Goal: Navigation & Orientation: Find specific page/section

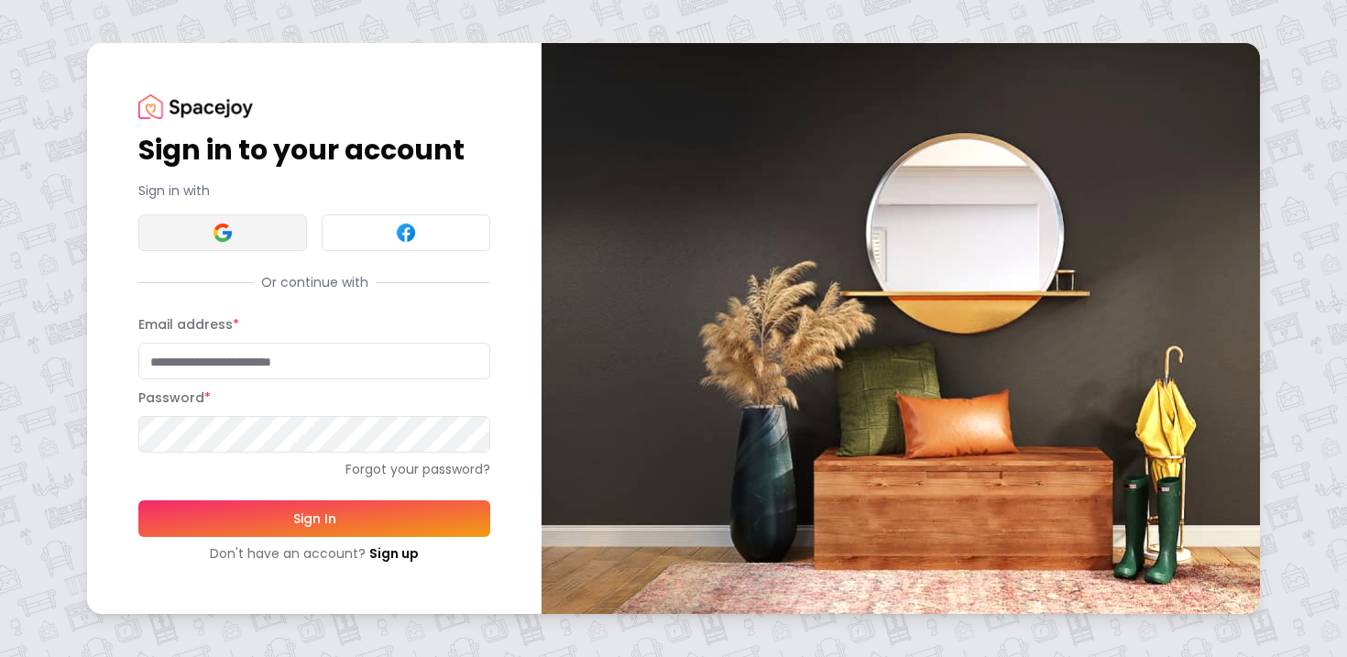
click at [207, 235] on button at bounding box center [222, 232] width 169 height 37
click at [215, 395] on div "Password *" at bounding box center [314, 420] width 352 height 66
click at [234, 374] on input "Email address *" at bounding box center [314, 361] width 352 height 37
type input "**********"
click at [305, 514] on button "Sign In" at bounding box center [314, 518] width 352 height 37
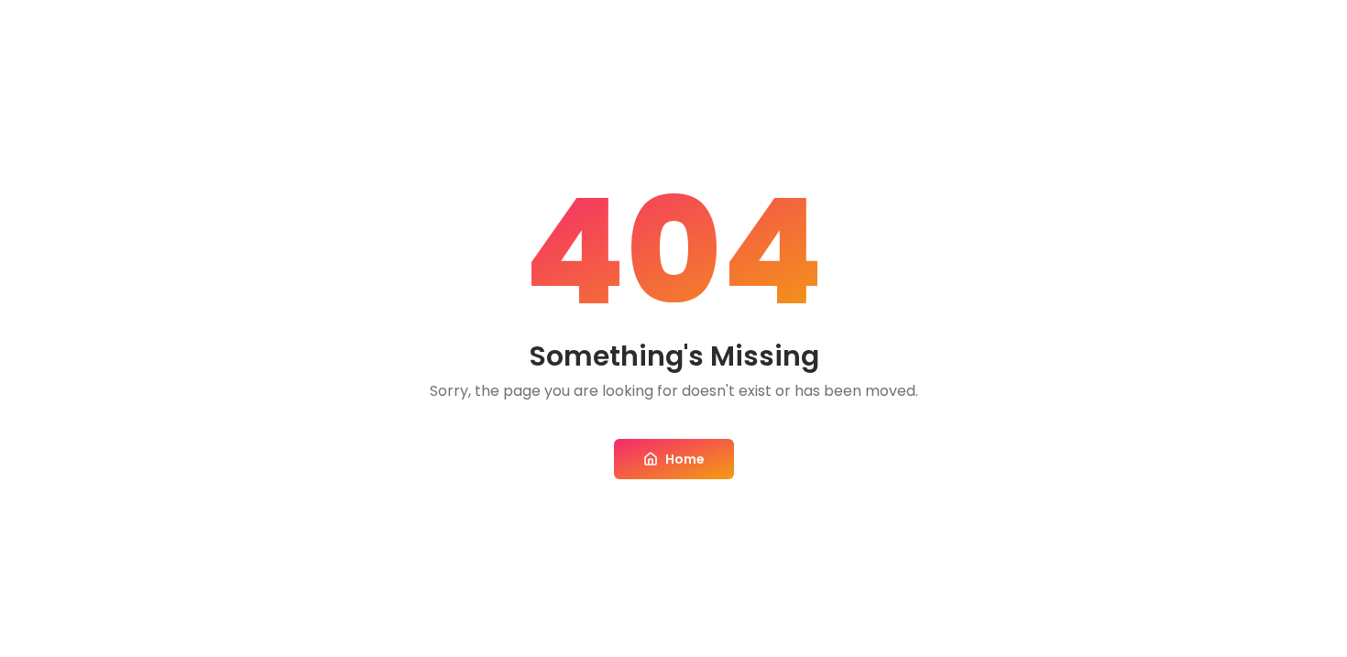
click at [694, 457] on link "Home" at bounding box center [674, 459] width 120 height 40
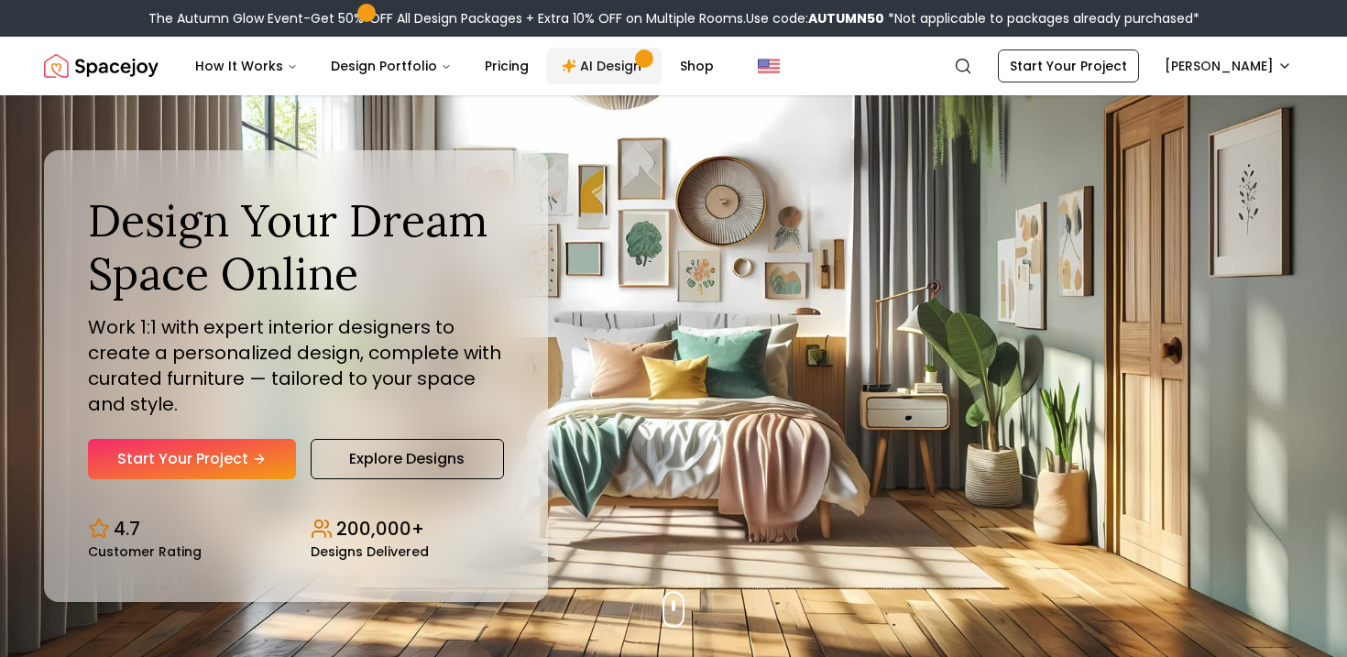
click at [611, 56] on link "AI Design" at bounding box center [604, 66] width 115 height 37
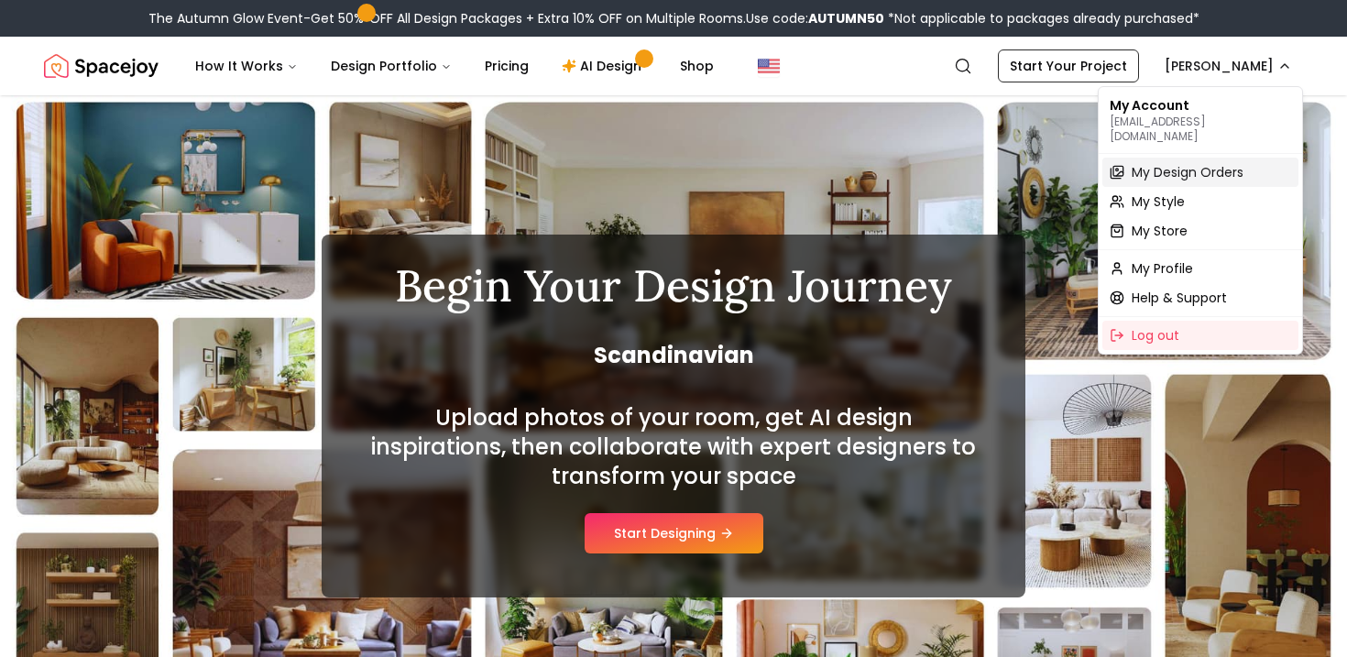
click at [1188, 163] on span "My Design Orders" at bounding box center [1188, 172] width 112 height 18
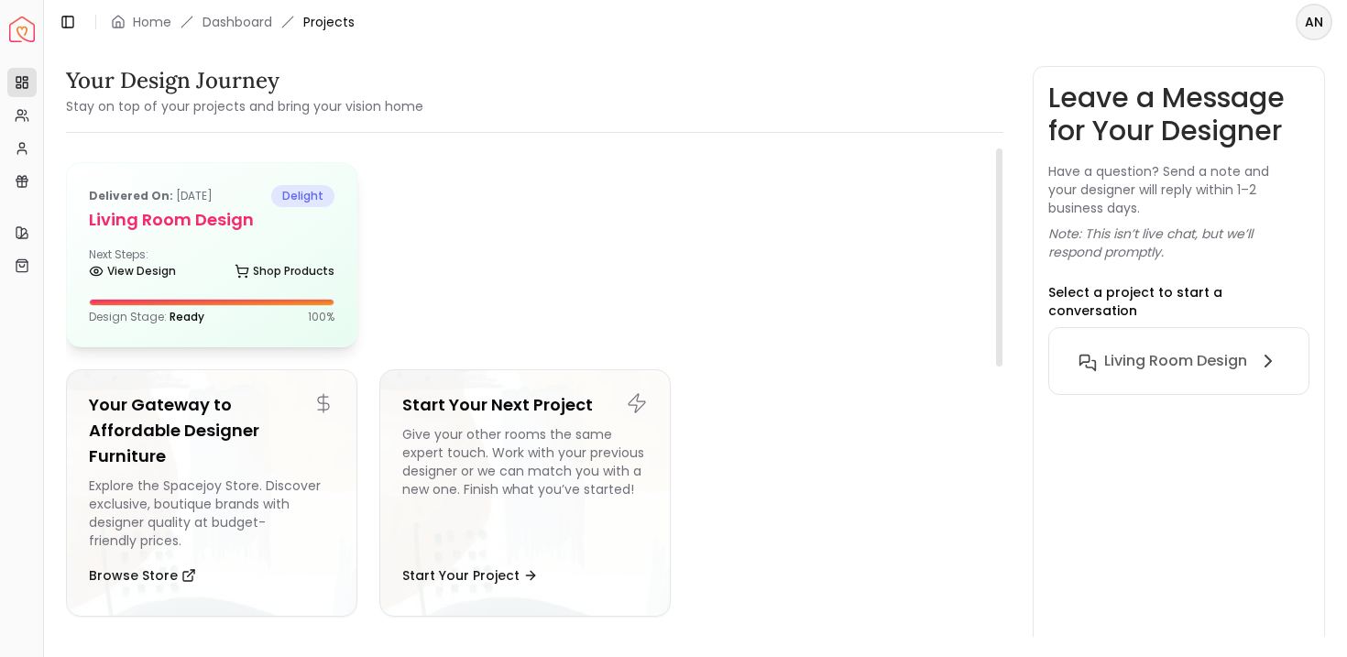
click at [204, 227] on h5 "Living Room Design" at bounding box center [212, 220] width 246 height 26
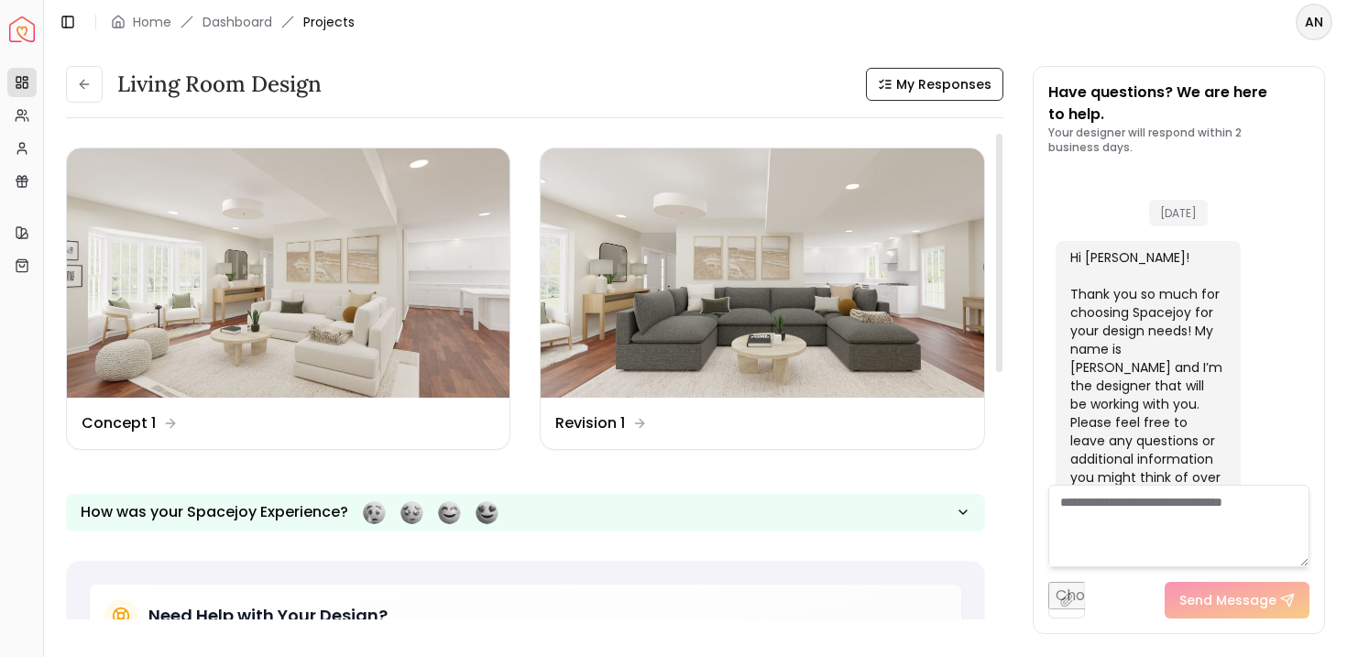
scroll to position [1705, 0]
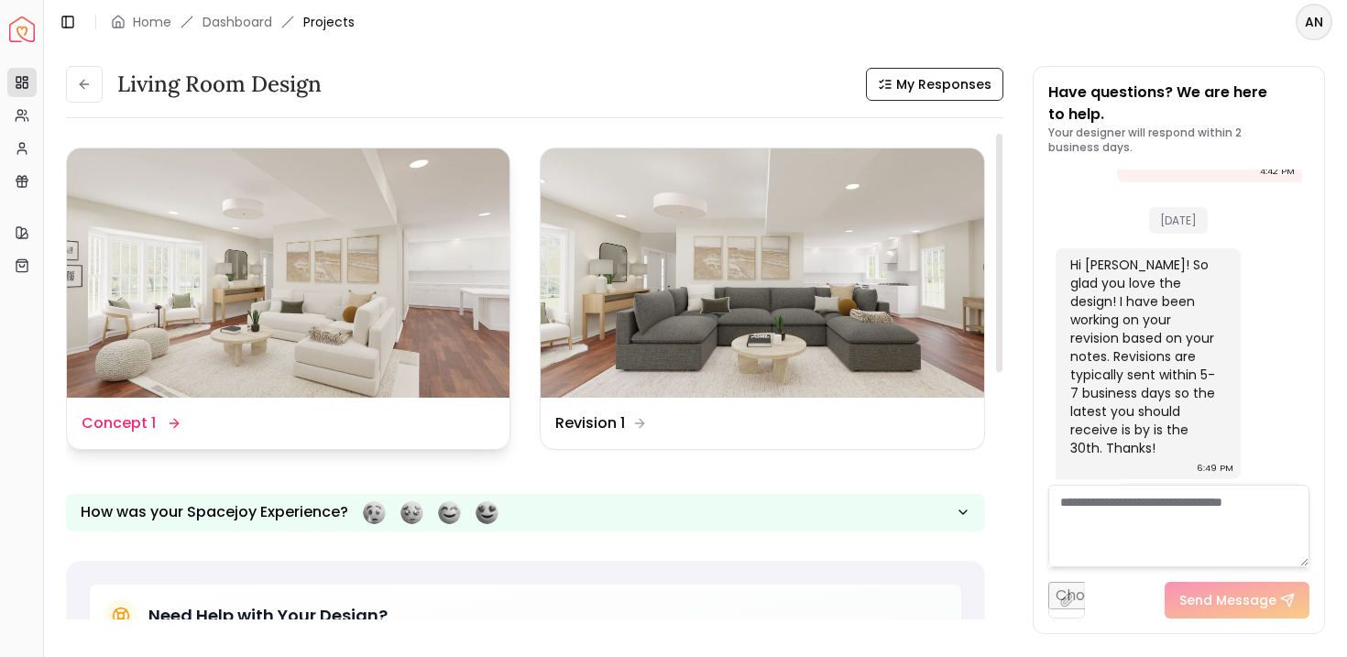
click at [359, 291] on img at bounding box center [288, 272] width 443 height 249
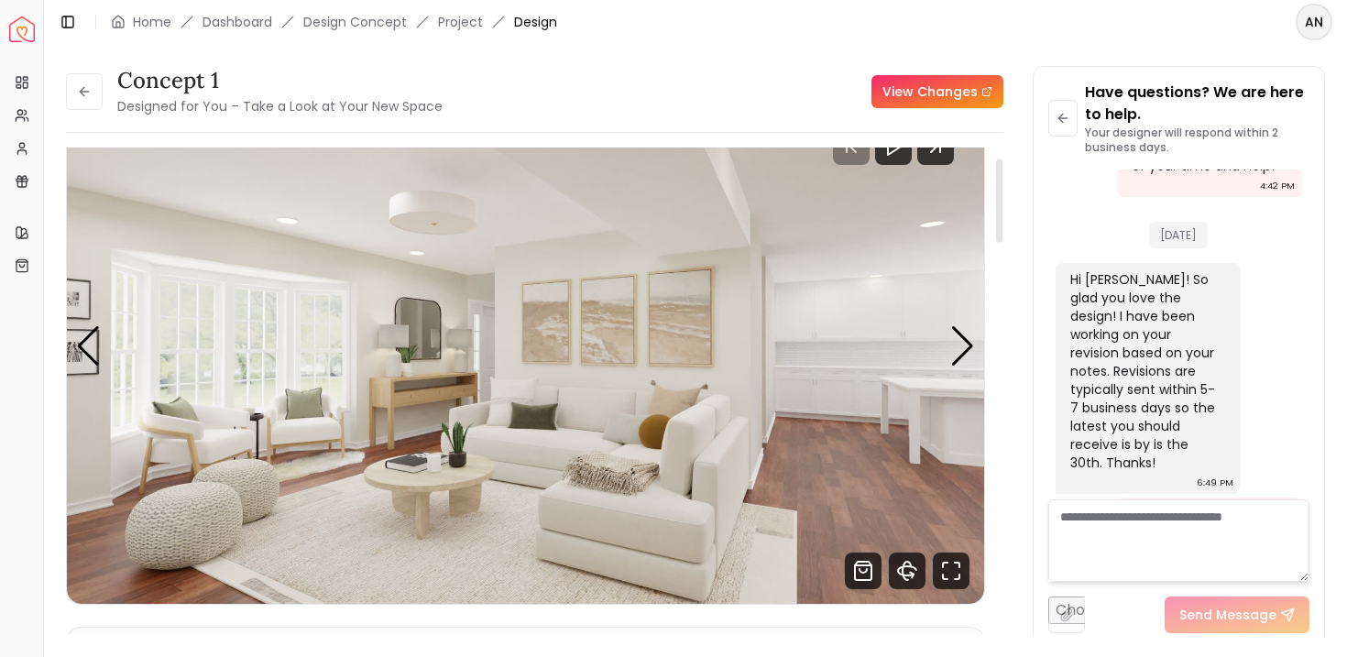
scroll to position [61, 0]
click at [963, 345] on div "Next slide" at bounding box center [962, 345] width 25 height 40
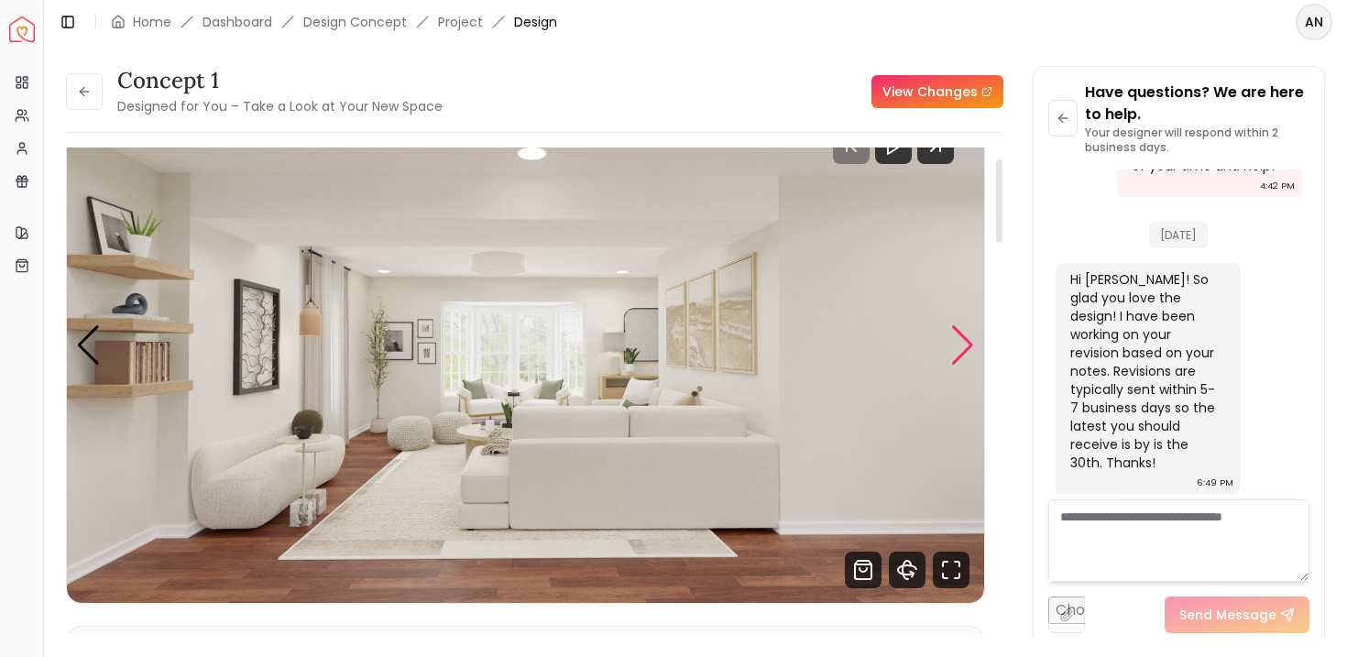
click at [963, 345] on div "Next slide" at bounding box center [962, 345] width 25 height 40
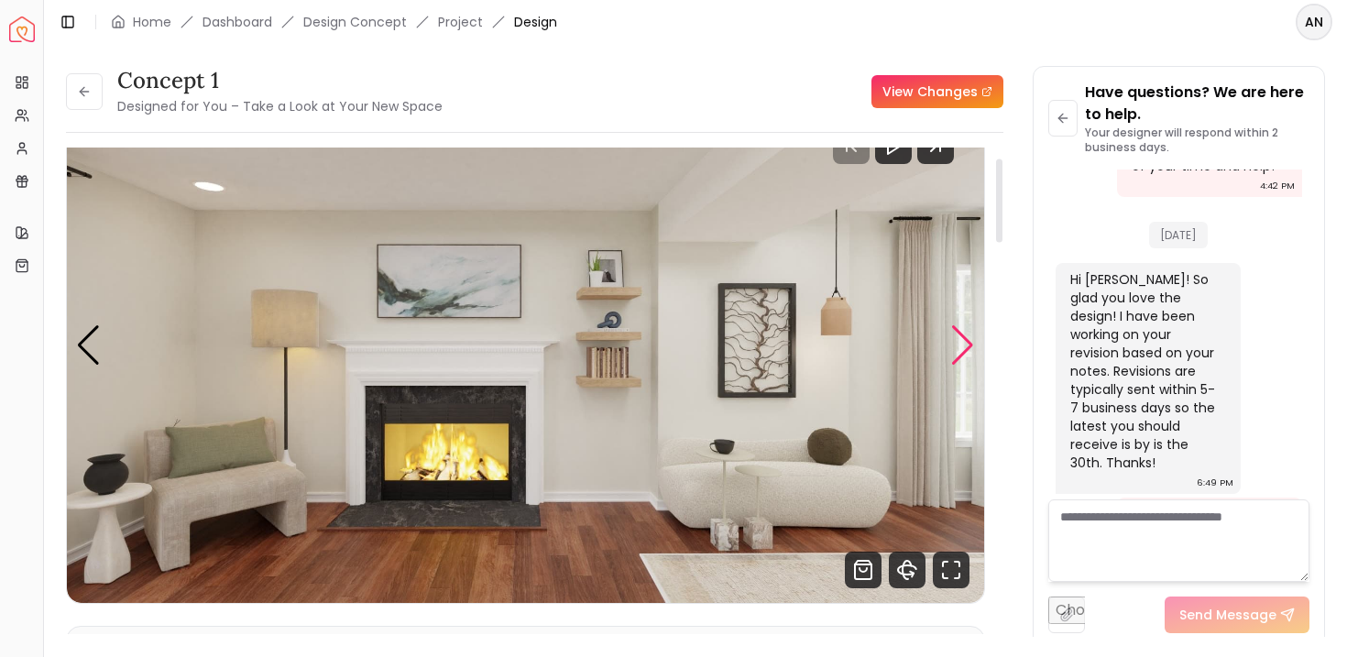
click at [963, 345] on div "Next slide" at bounding box center [962, 345] width 25 height 40
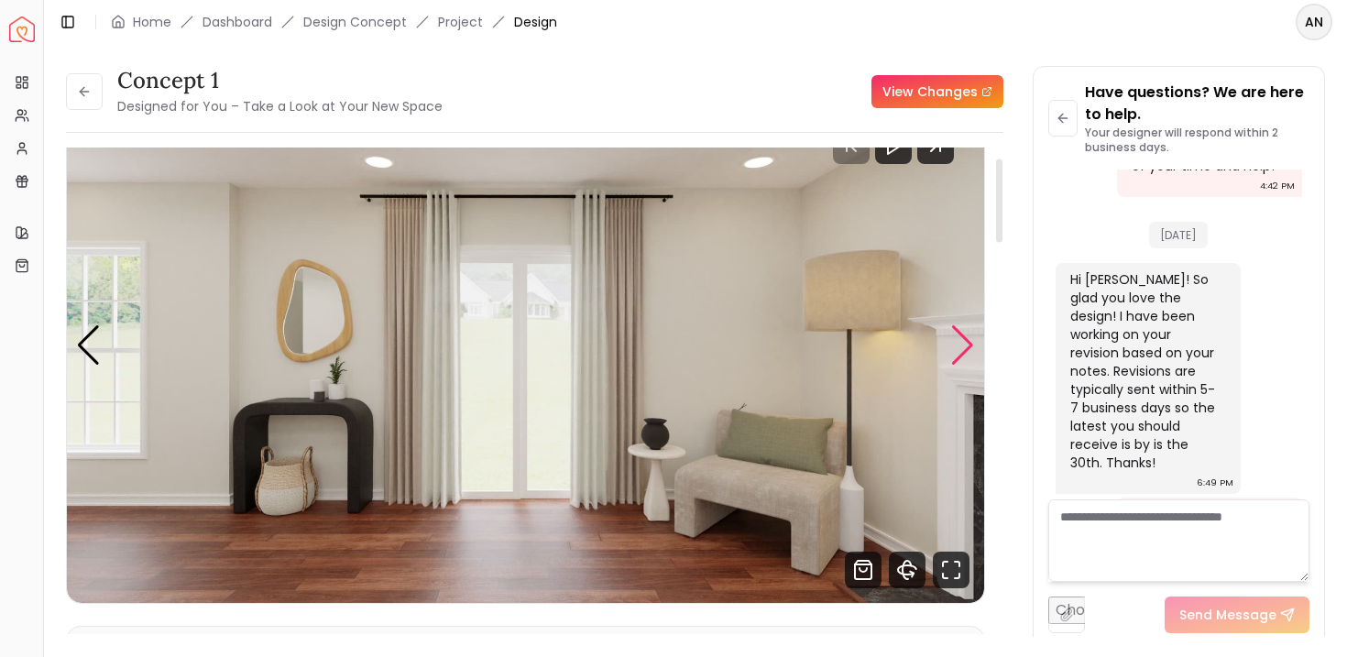
click at [963, 345] on div "Next slide" at bounding box center [962, 345] width 25 height 40
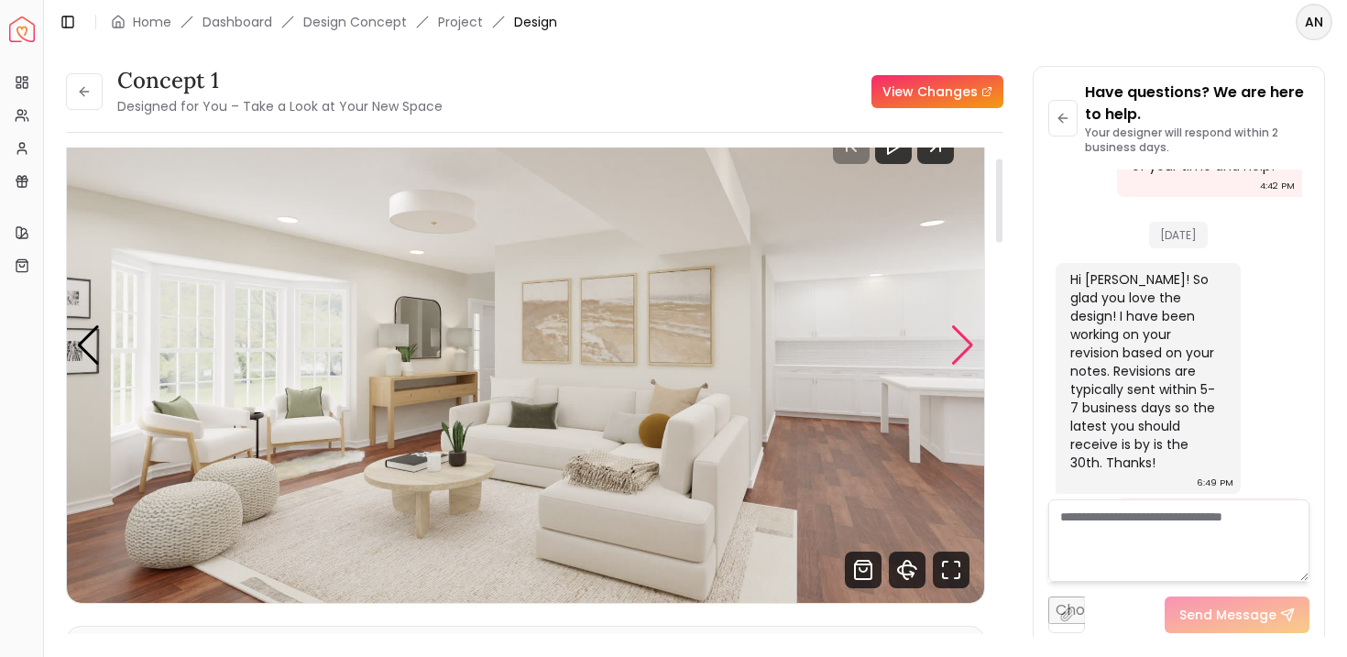
click at [963, 345] on div "Next slide" at bounding box center [962, 345] width 25 height 40
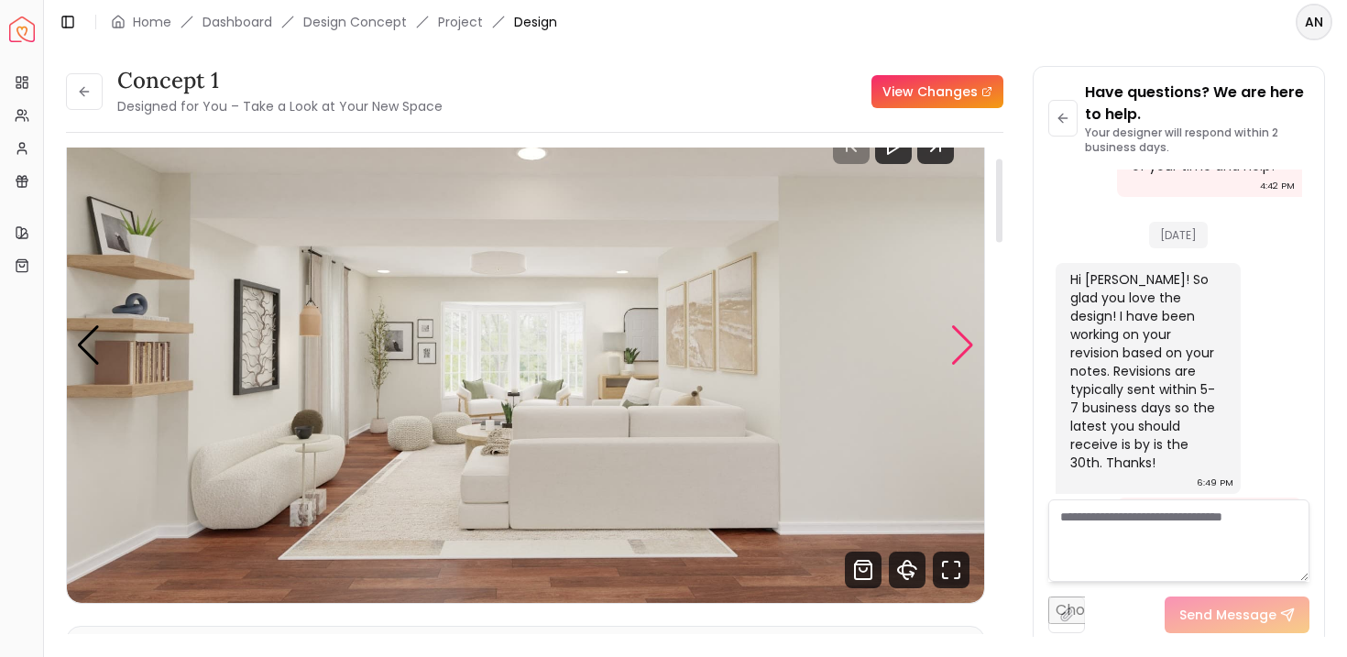
click at [963, 345] on div "Next slide" at bounding box center [962, 345] width 25 height 40
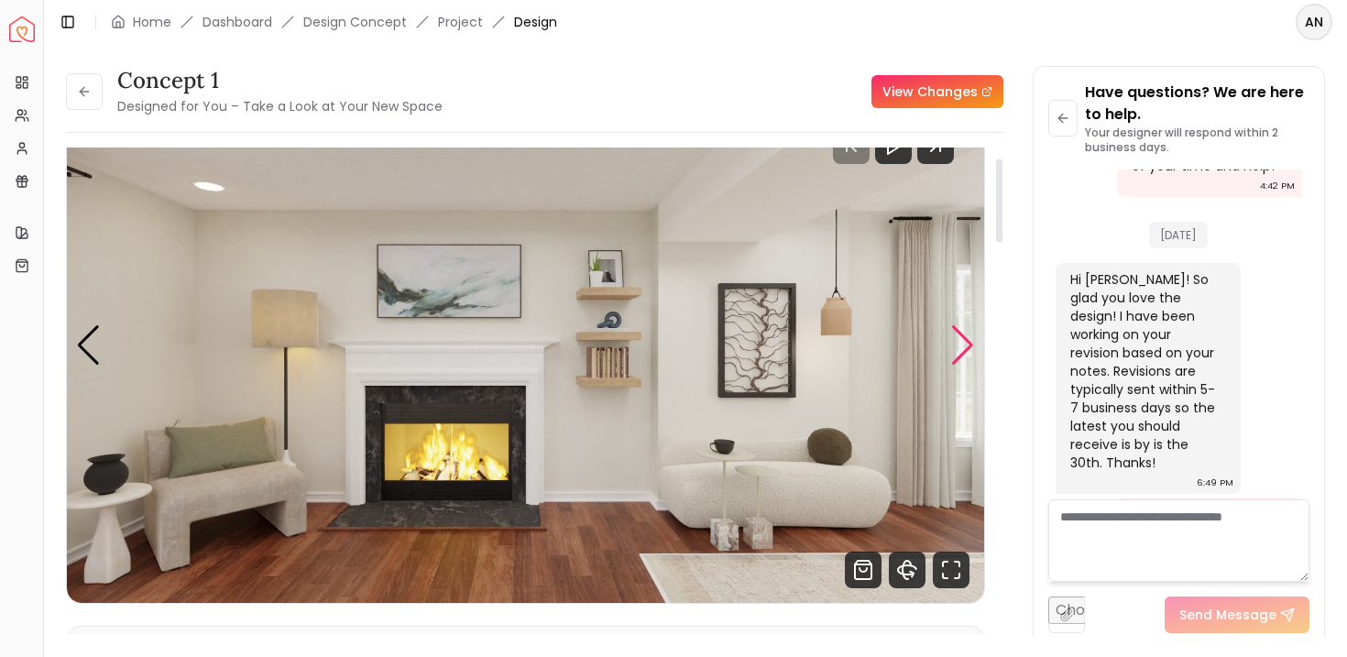
click at [963, 345] on div "Next slide" at bounding box center [962, 345] width 25 height 40
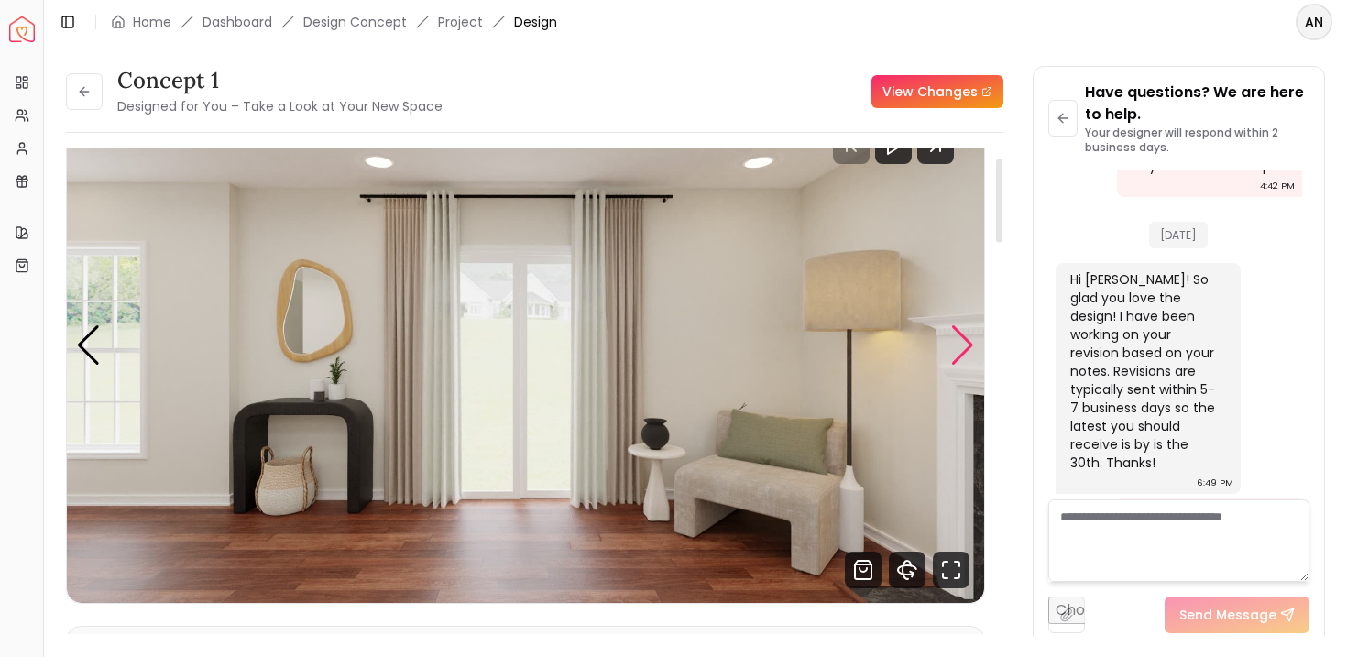
click at [963, 345] on div "Next slide" at bounding box center [962, 345] width 25 height 40
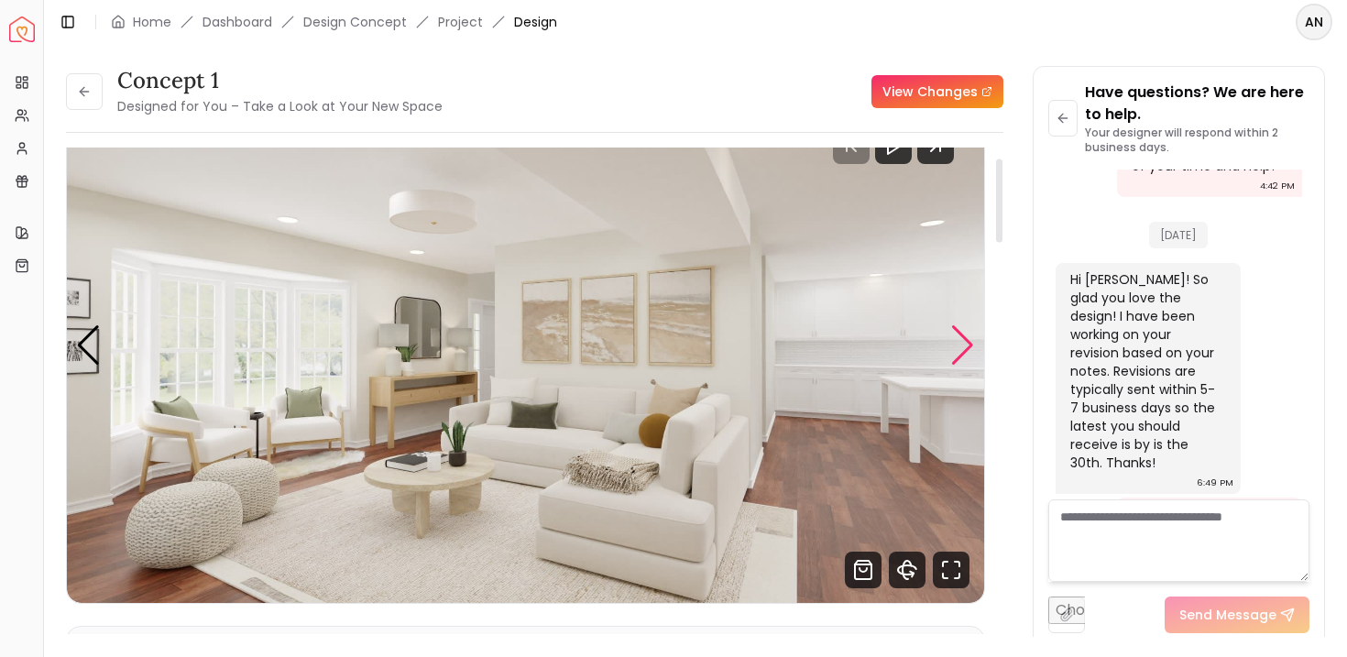
click at [963, 345] on div "Next slide" at bounding box center [962, 345] width 25 height 40
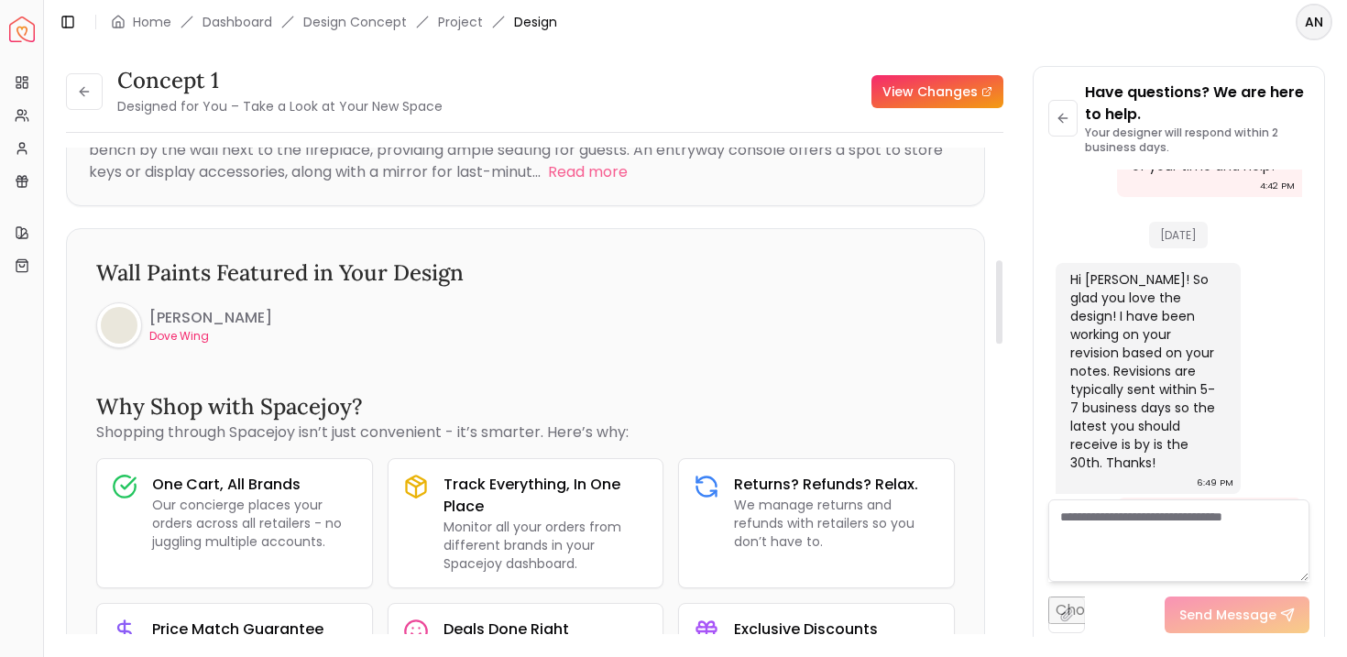
scroll to position [662, 0]
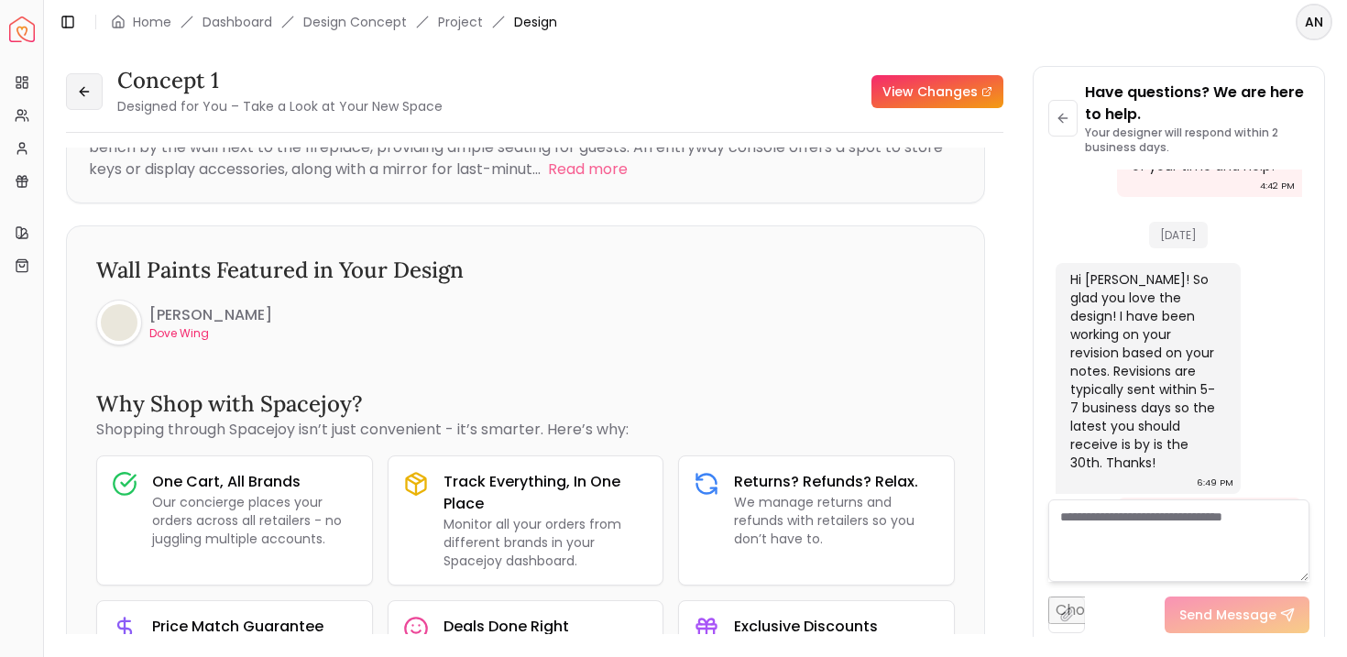
click at [85, 92] on icon at bounding box center [84, 92] width 8 height 0
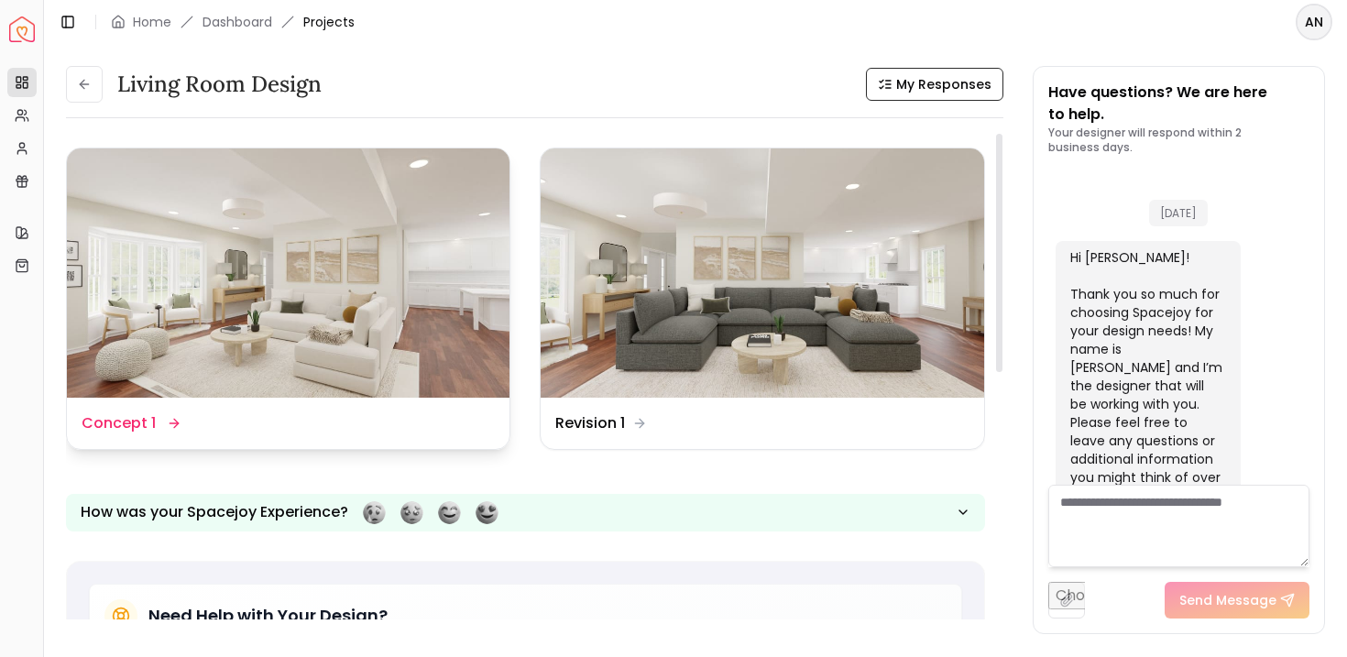
scroll to position [1705, 0]
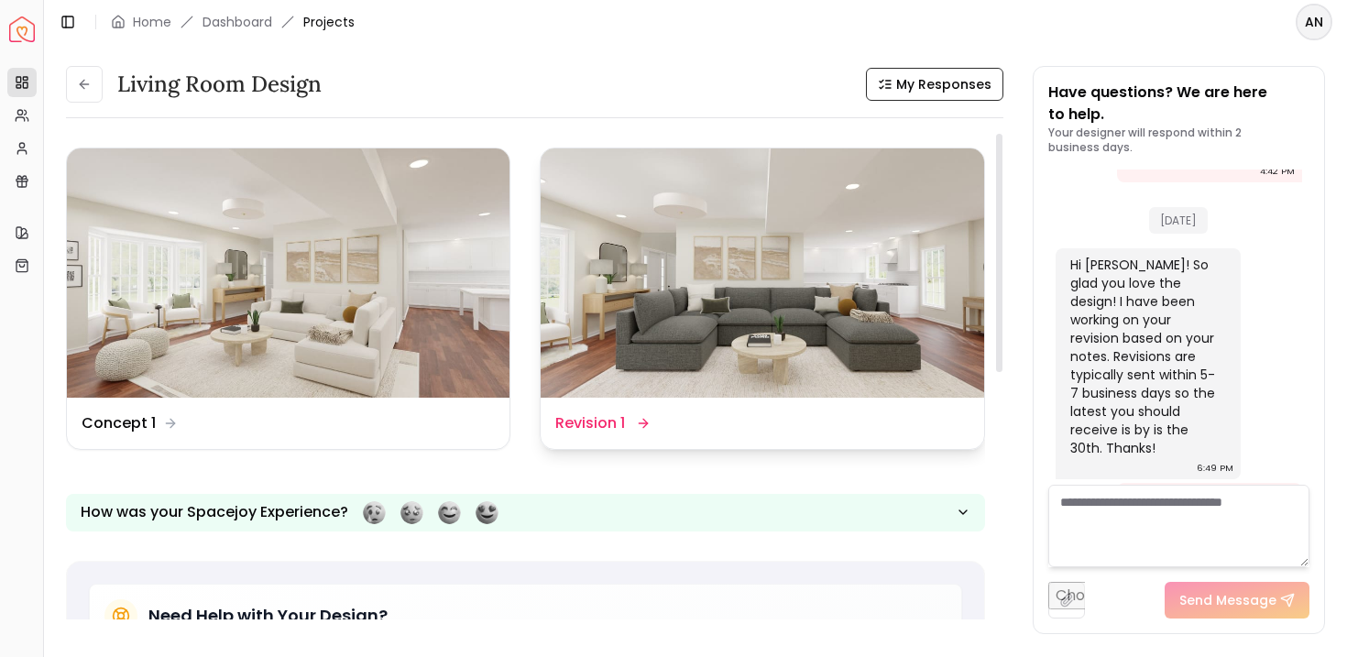
click at [741, 361] on img at bounding box center [762, 272] width 443 height 249
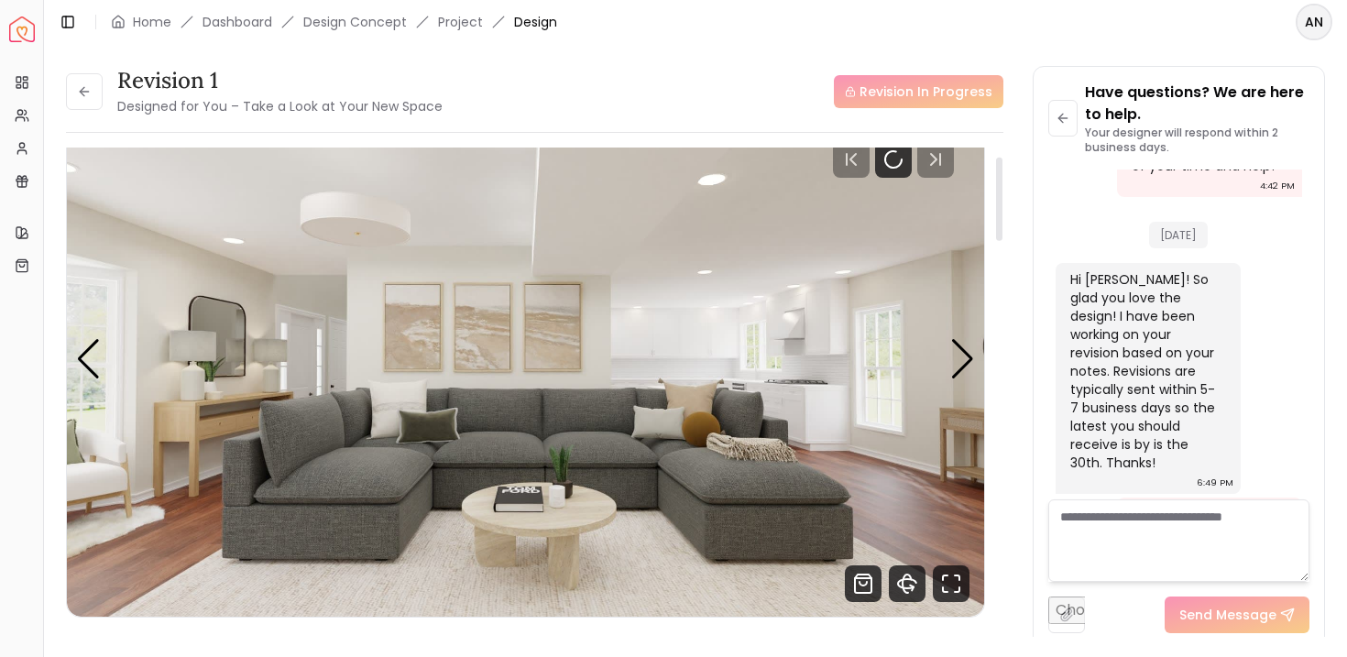
scroll to position [55, 0]
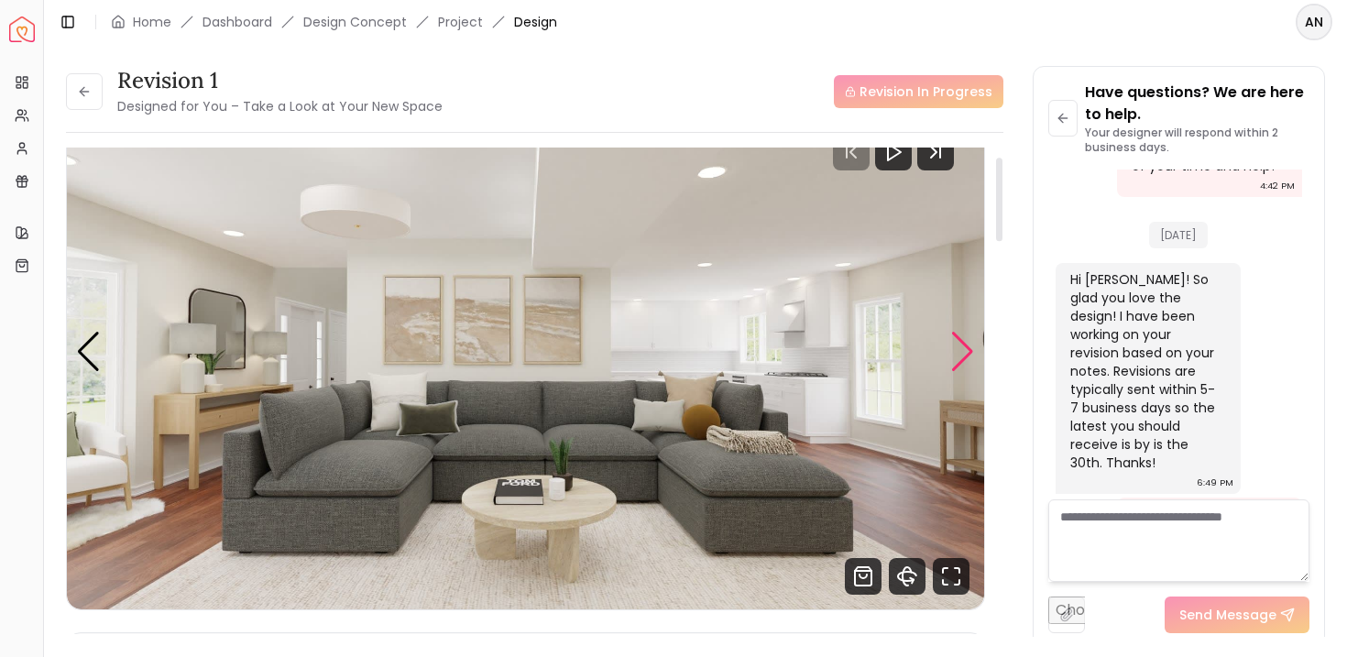
click at [960, 356] on div "Next slide" at bounding box center [962, 352] width 25 height 40
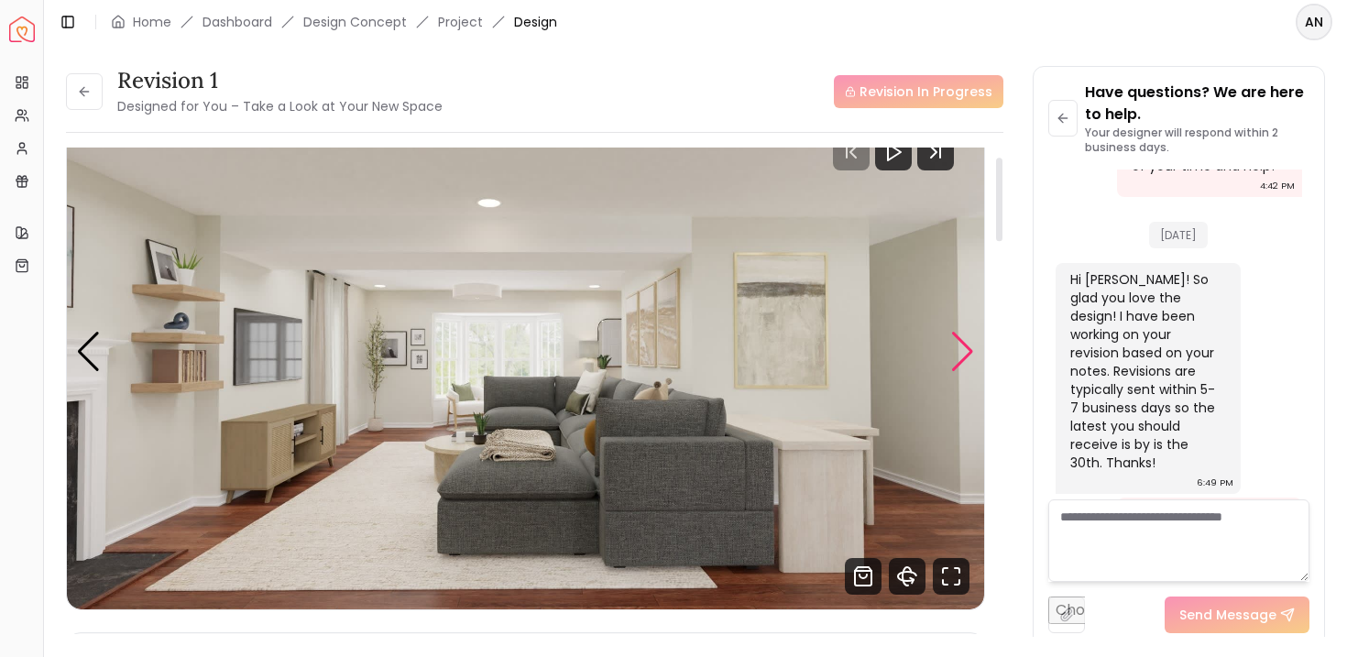
click at [960, 356] on div "Next slide" at bounding box center [962, 352] width 25 height 40
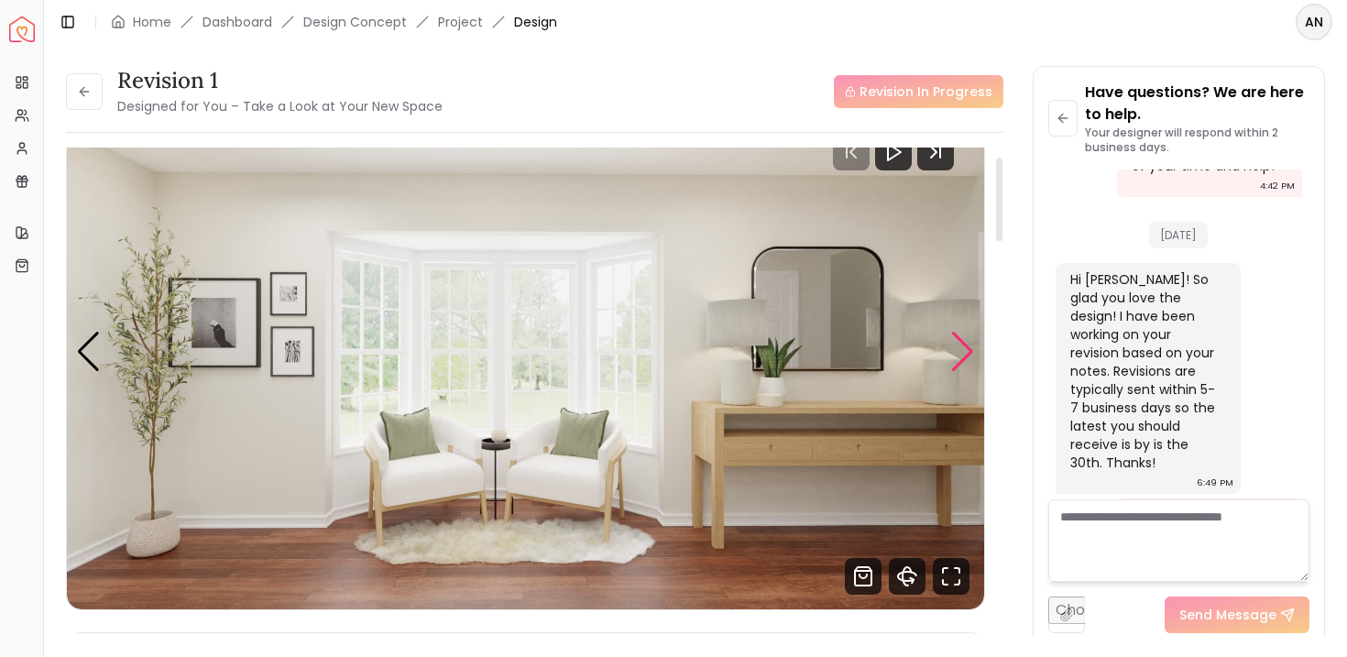
click at [960, 356] on div "Next slide" at bounding box center [962, 352] width 25 height 40
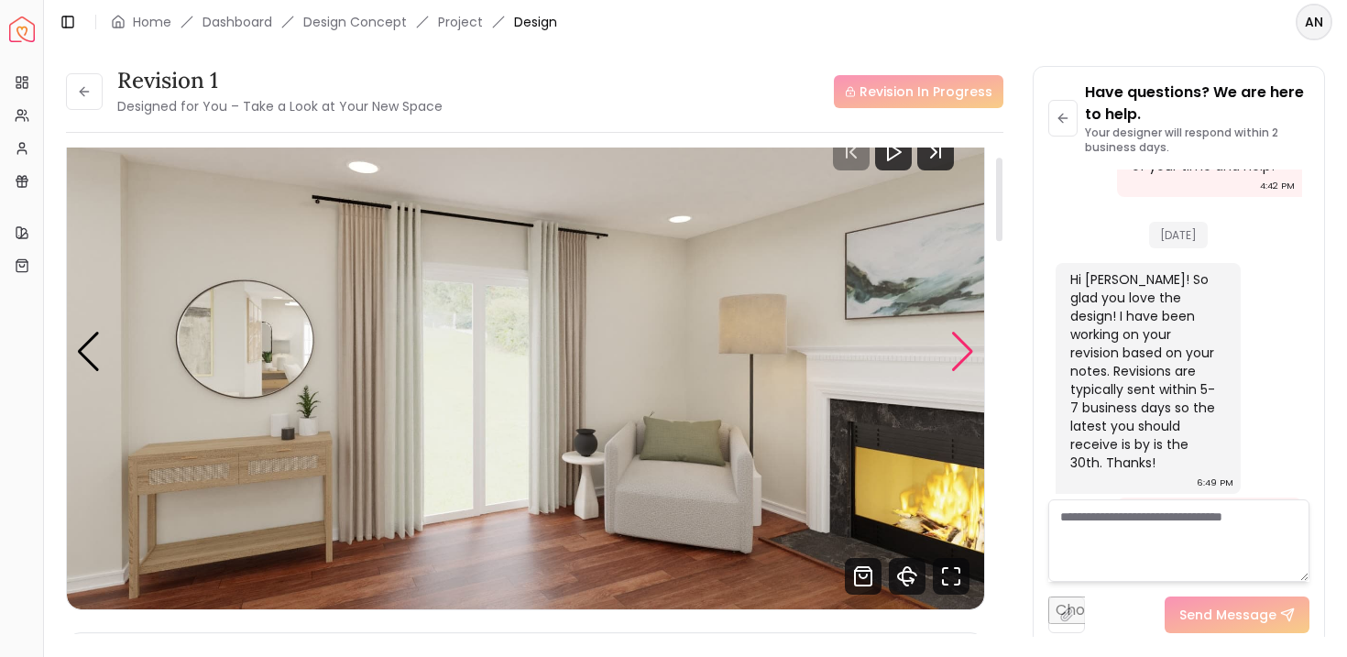
click at [964, 346] on div "Next slide" at bounding box center [962, 352] width 25 height 40
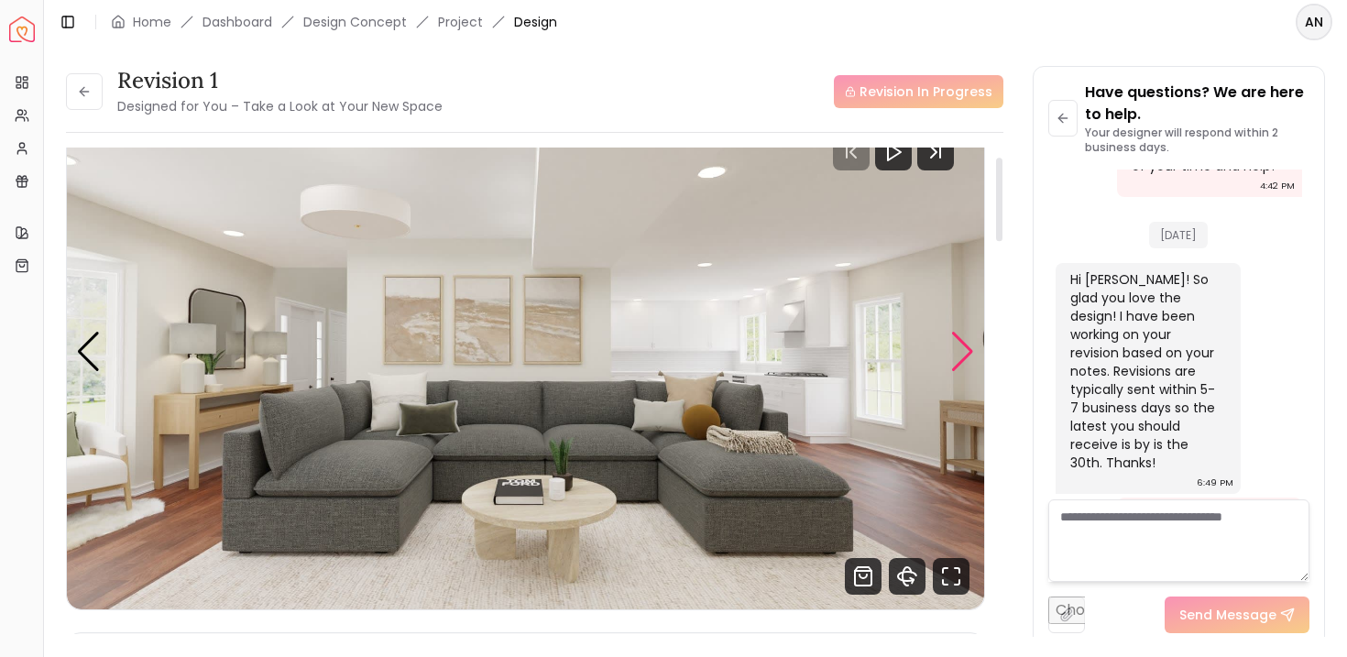
click at [964, 346] on div "Next slide" at bounding box center [962, 352] width 25 height 40
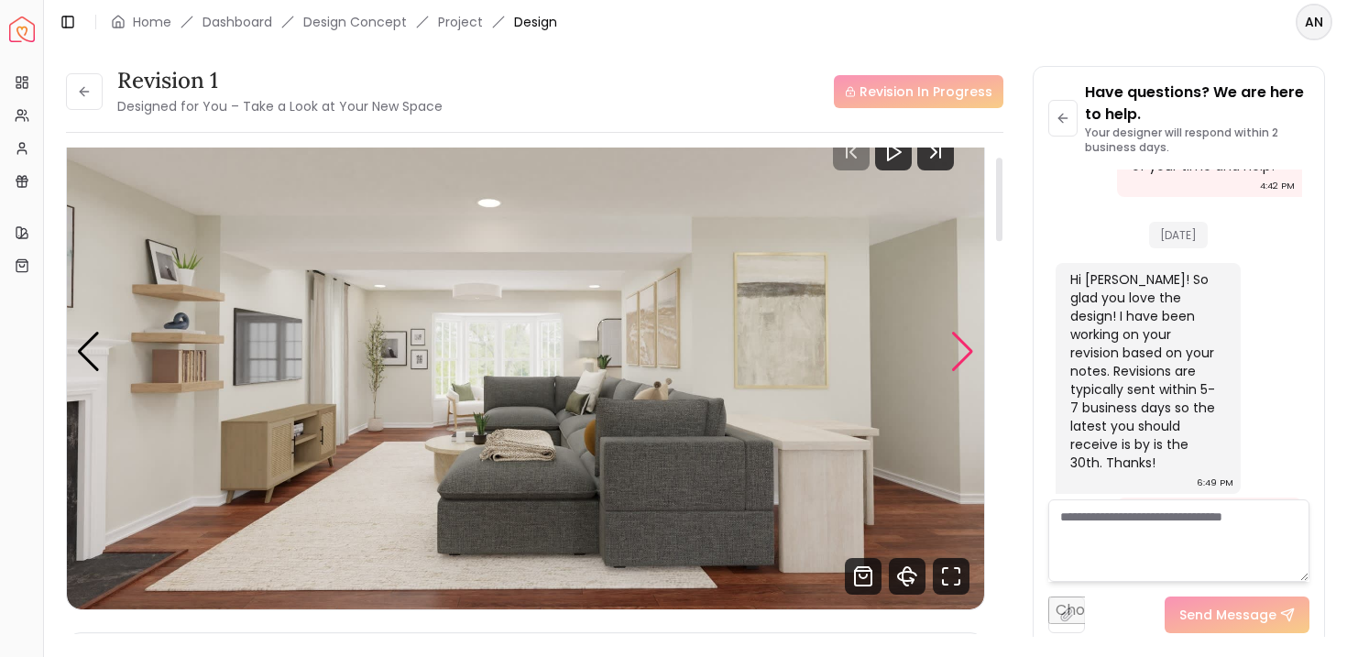
click at [964, 346] on div "Next slide" at bounding box center [962, 352] width 25 height 40
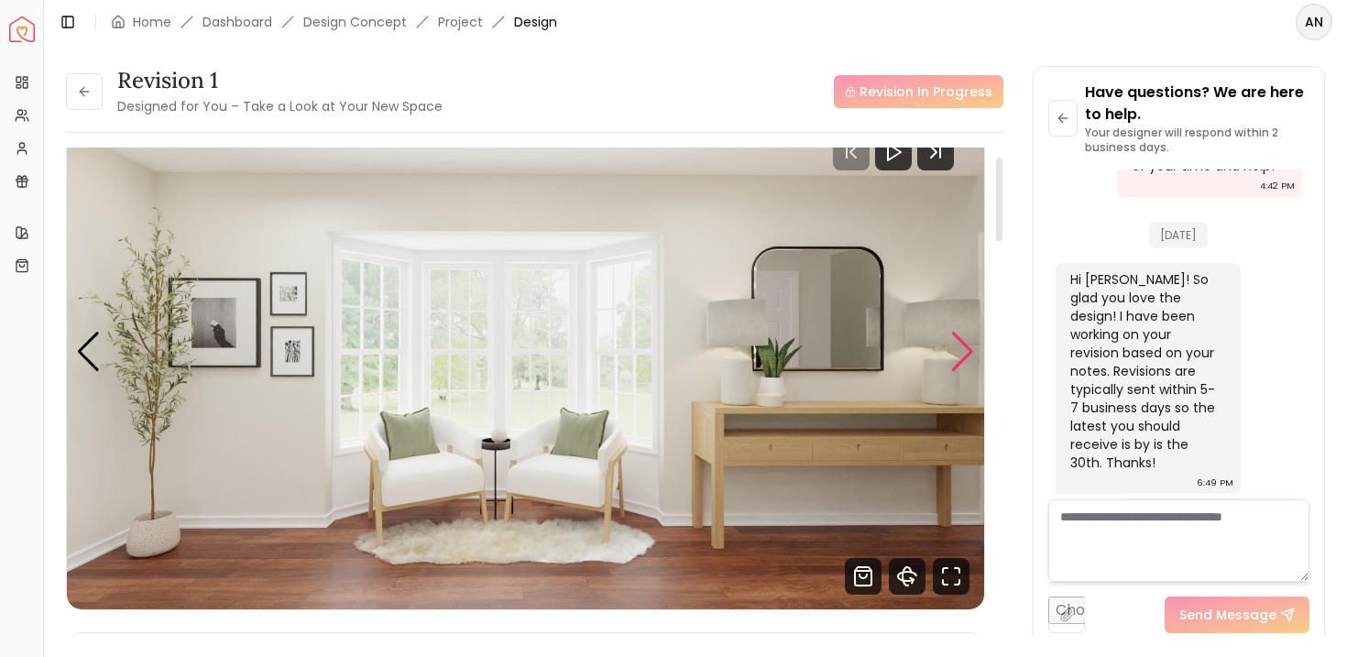
click at [964, 346] on div "Next slide" at bounding box center [962, 352] width 25 height 40
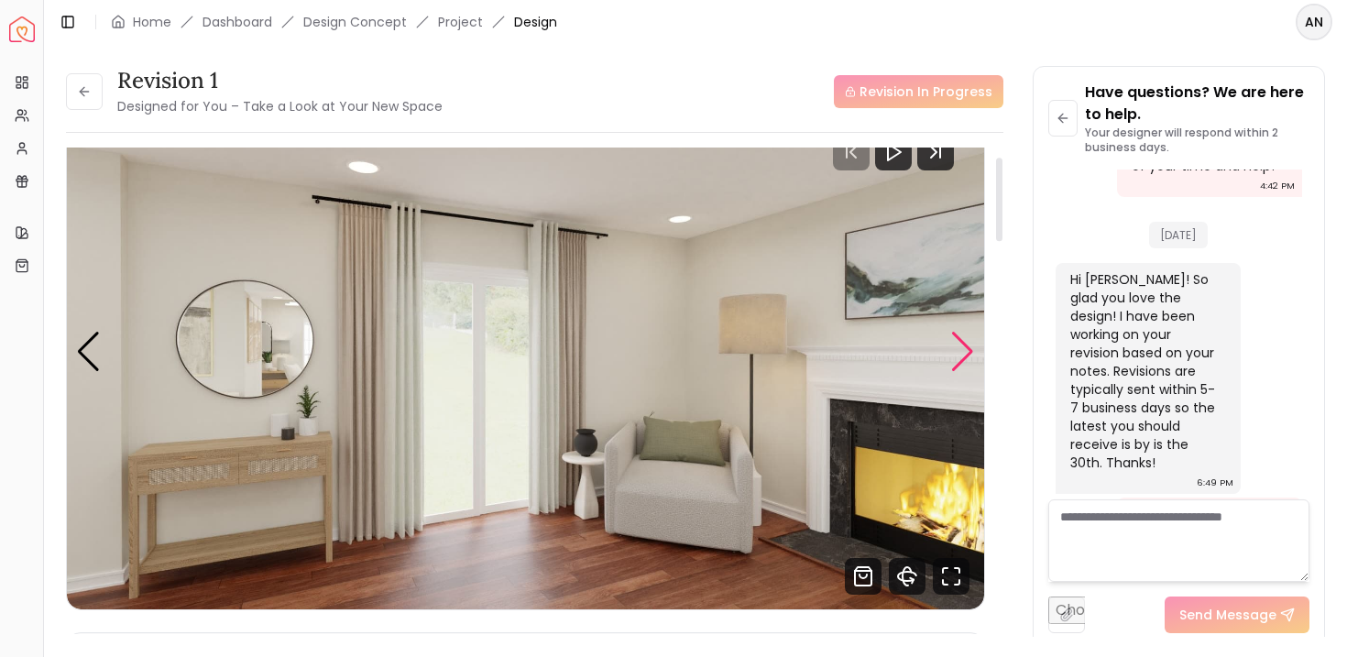
click at [964, 346] on div "Next slide" at bounding box center [962, 352] width 25 height 40
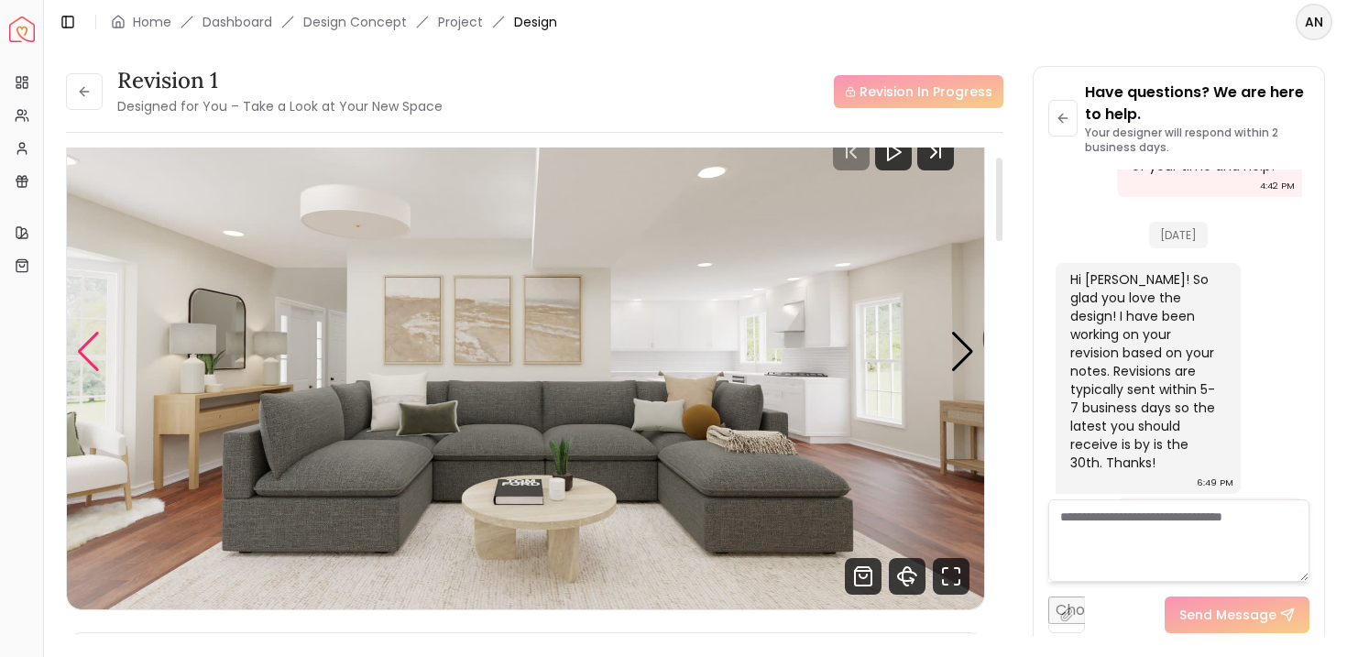
click at [81, 342] on div "Previous slide" at bounding box center [88, 352] width 25 height 40
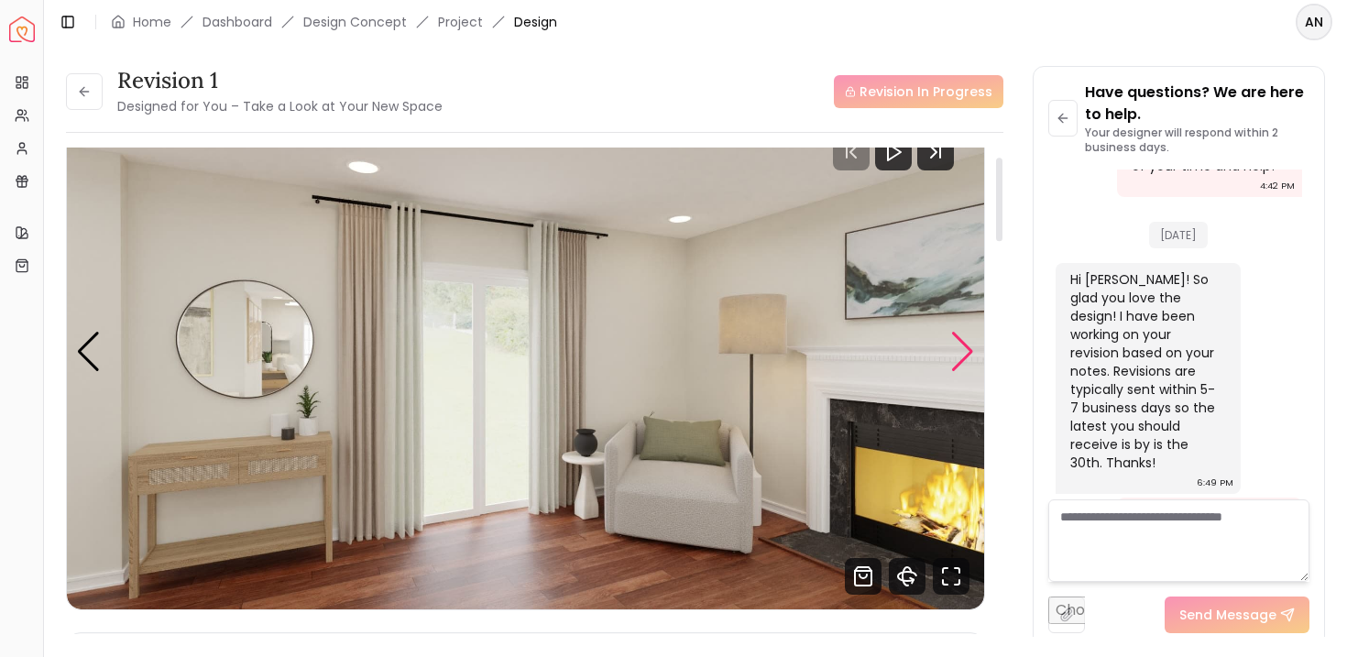
click at [971, 344] on div "Next slide" at bounding box center [962, 352] width 25 height 40
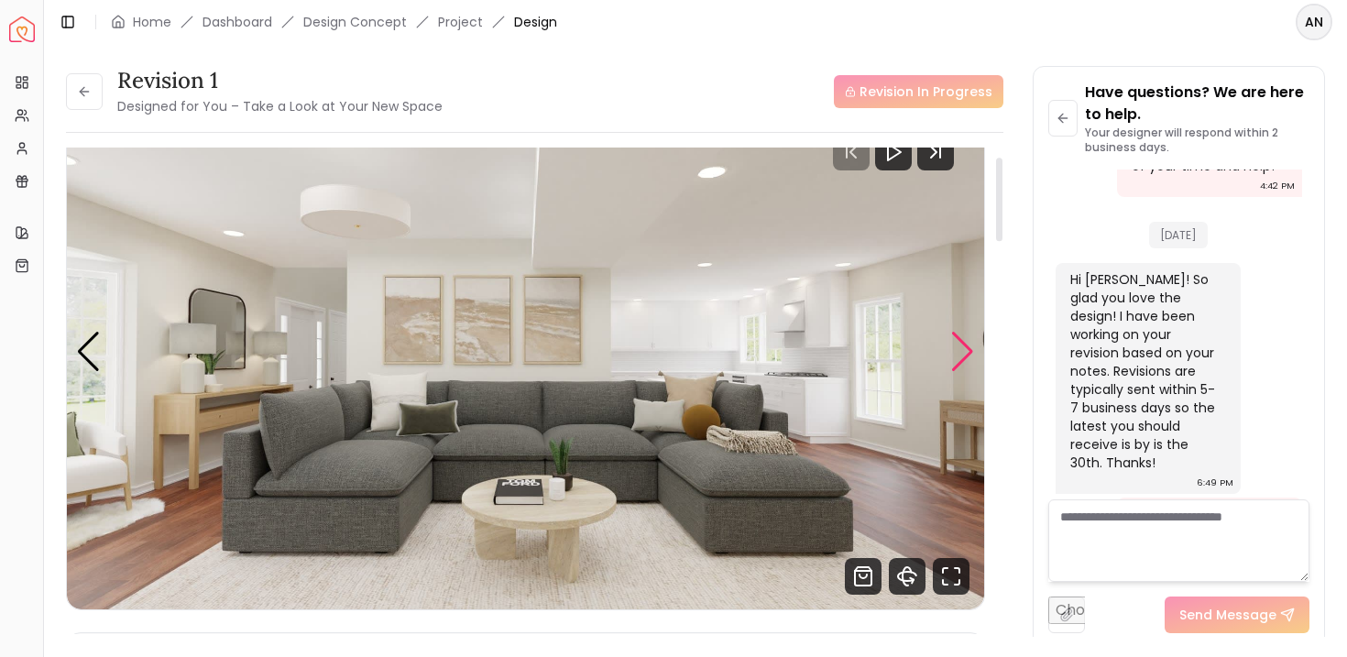
click at [971, 345] on div "Next slide" at bounding box center [962, 352] width 25 height 40
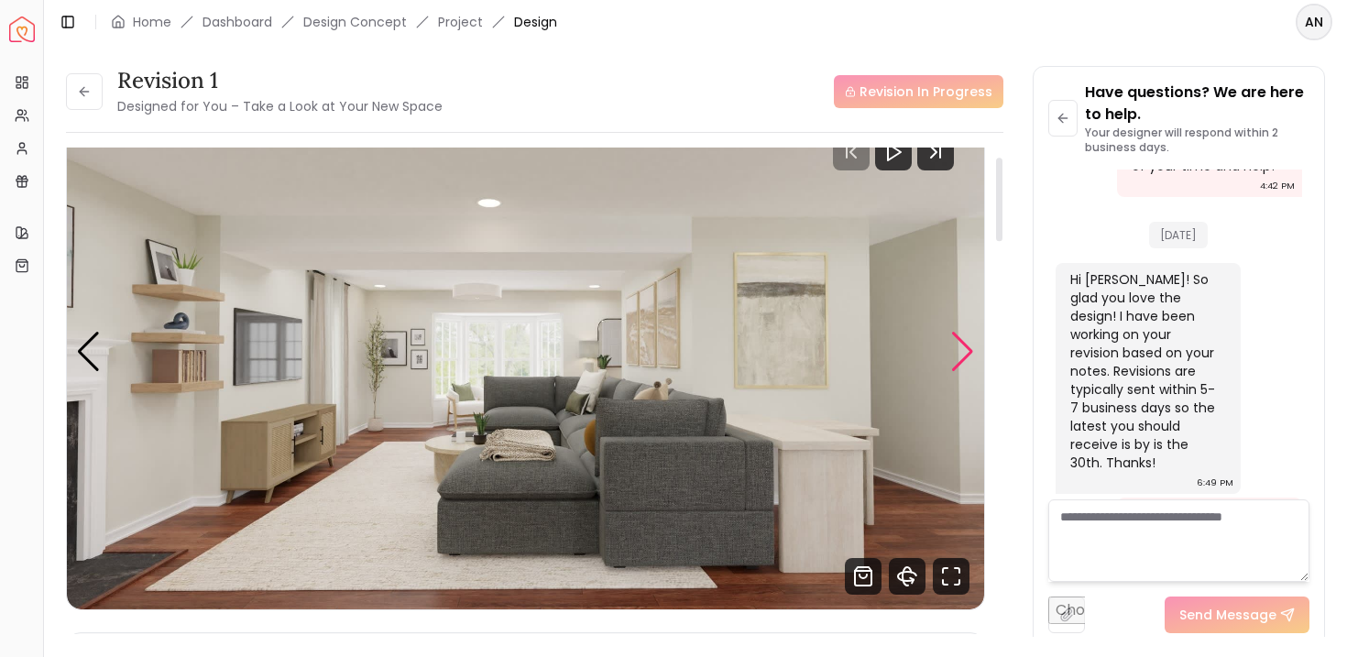
click at [971, 345] on div "Next slide" at bounding box center [962, 352] width 25 height 40
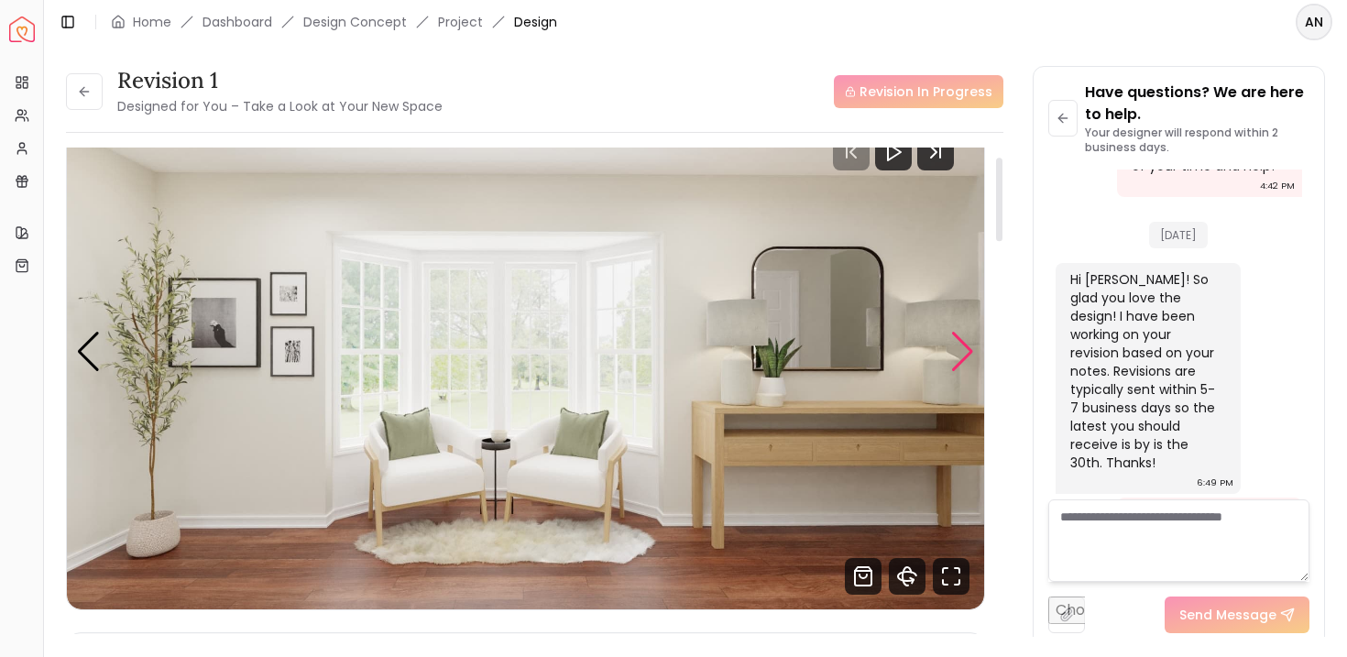
click at [971, 345] on div "Next slide" at bounding box center [962, 352] width 25 height 40
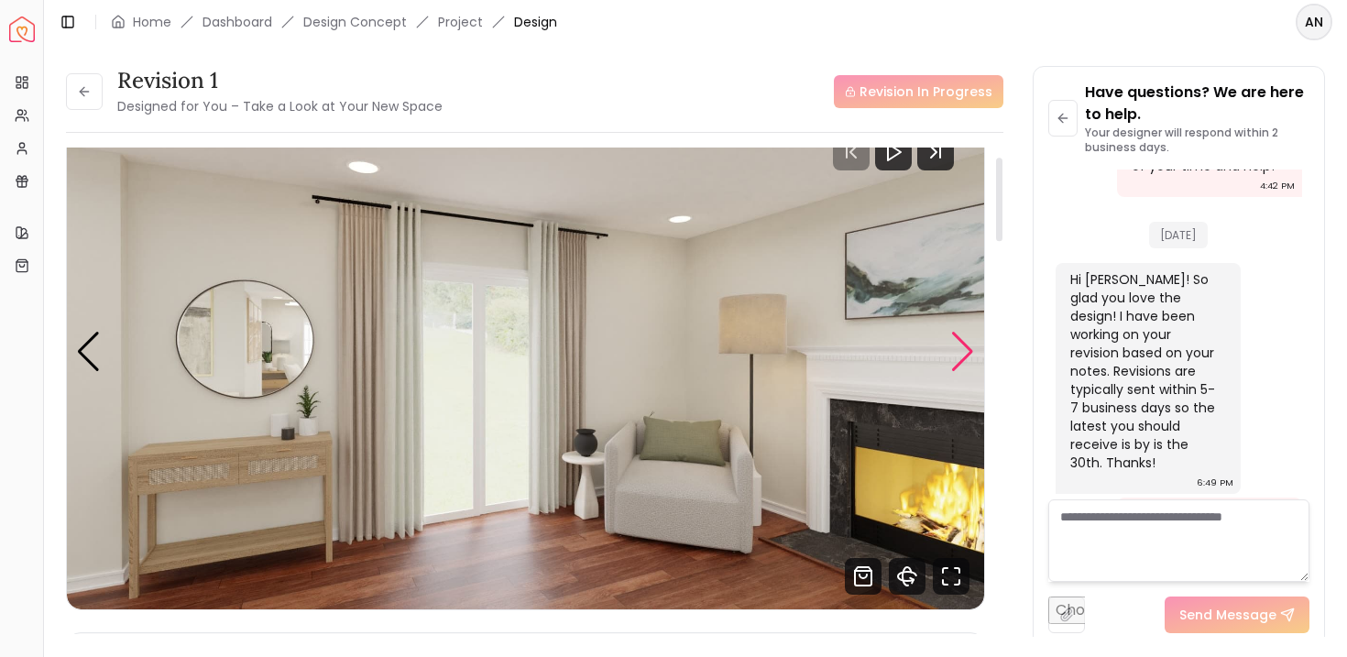
click at [971, 345] on div "Next slide" at bounding box center [962, 352] width 25 height 40
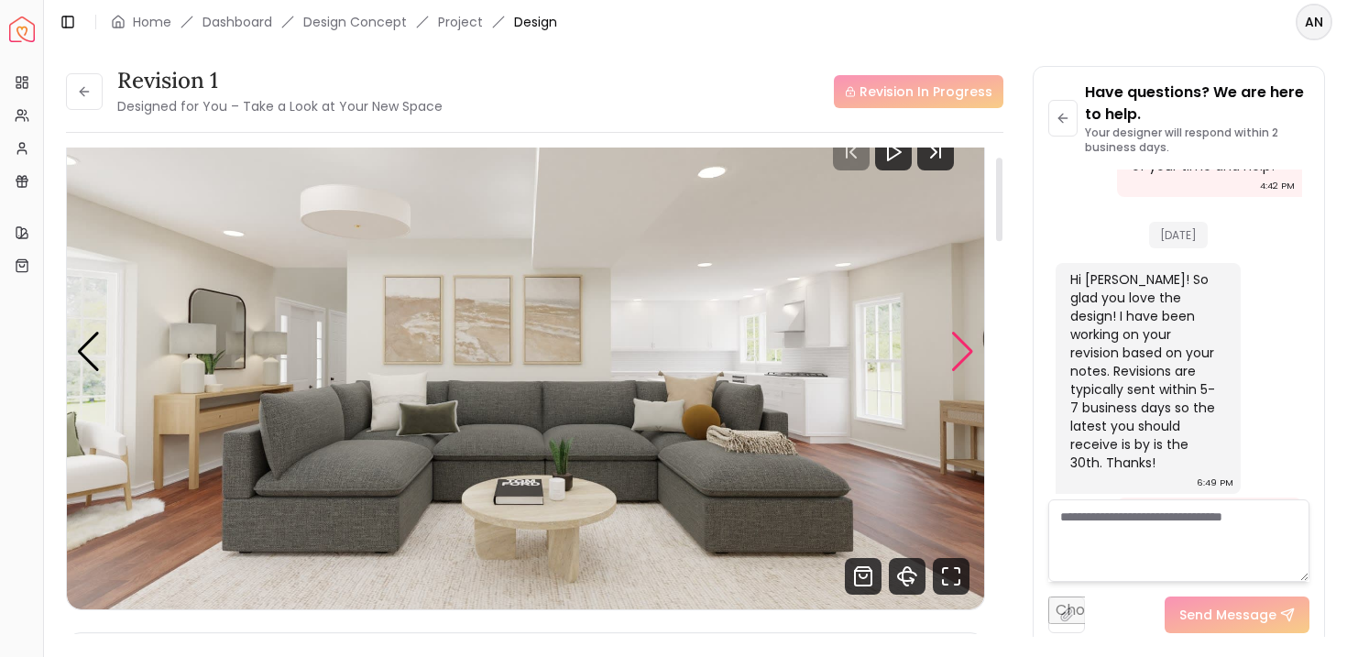
click at [971, 345] on div "Next slide" at bounding box center [962, 352] width 25 height 40
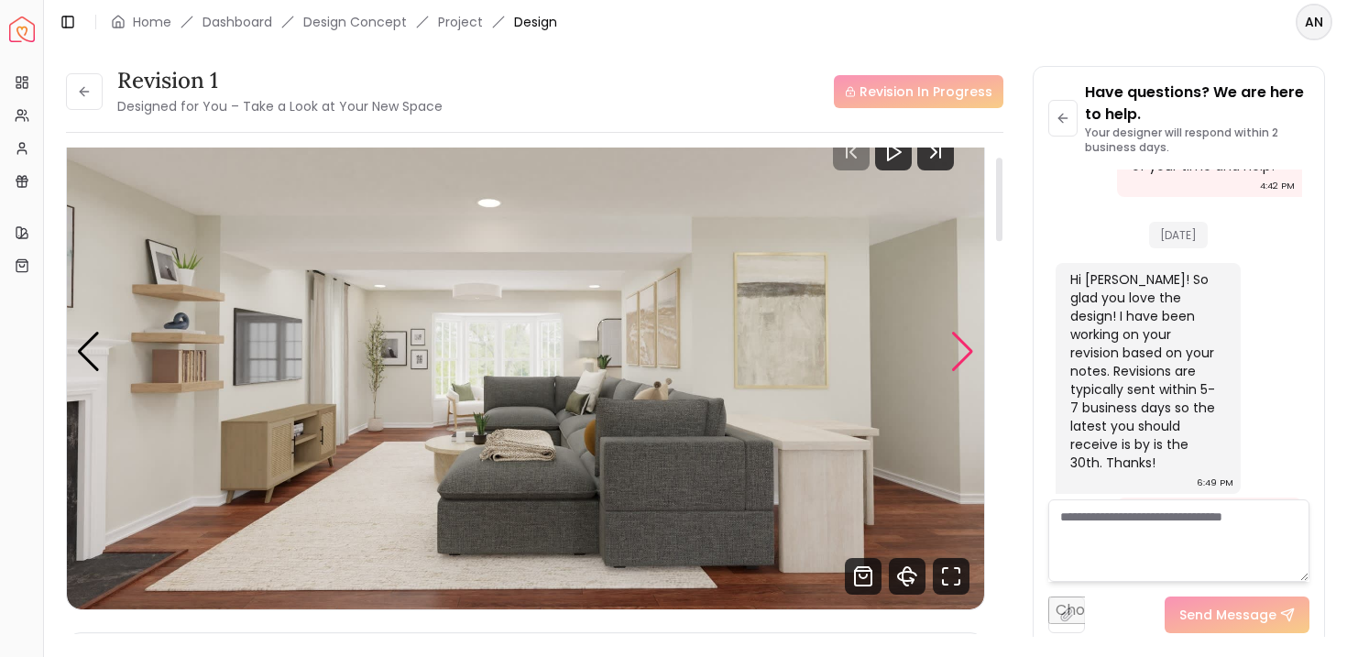
click at [971, 345] on div "Next slide" at bounding box center [962, 352] width 25 height 40
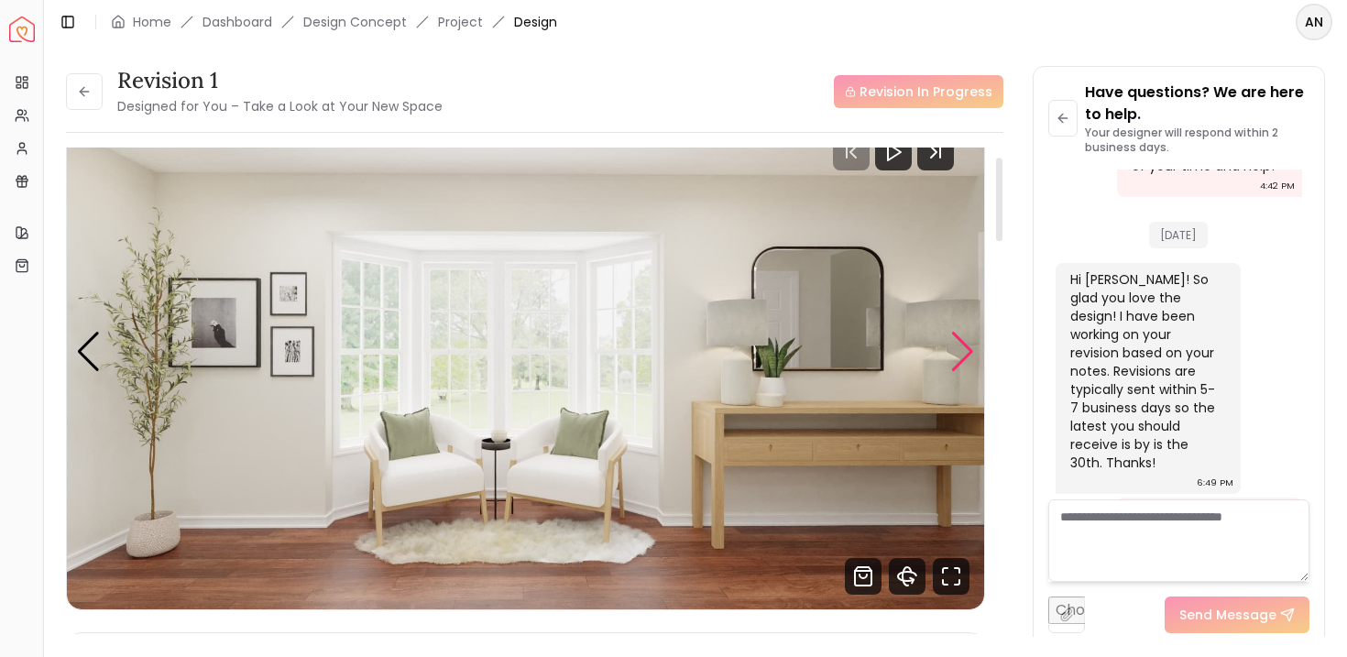
click at [971, 345] on div "Next slide" at bounding box center [962, 352] width 25 height 40
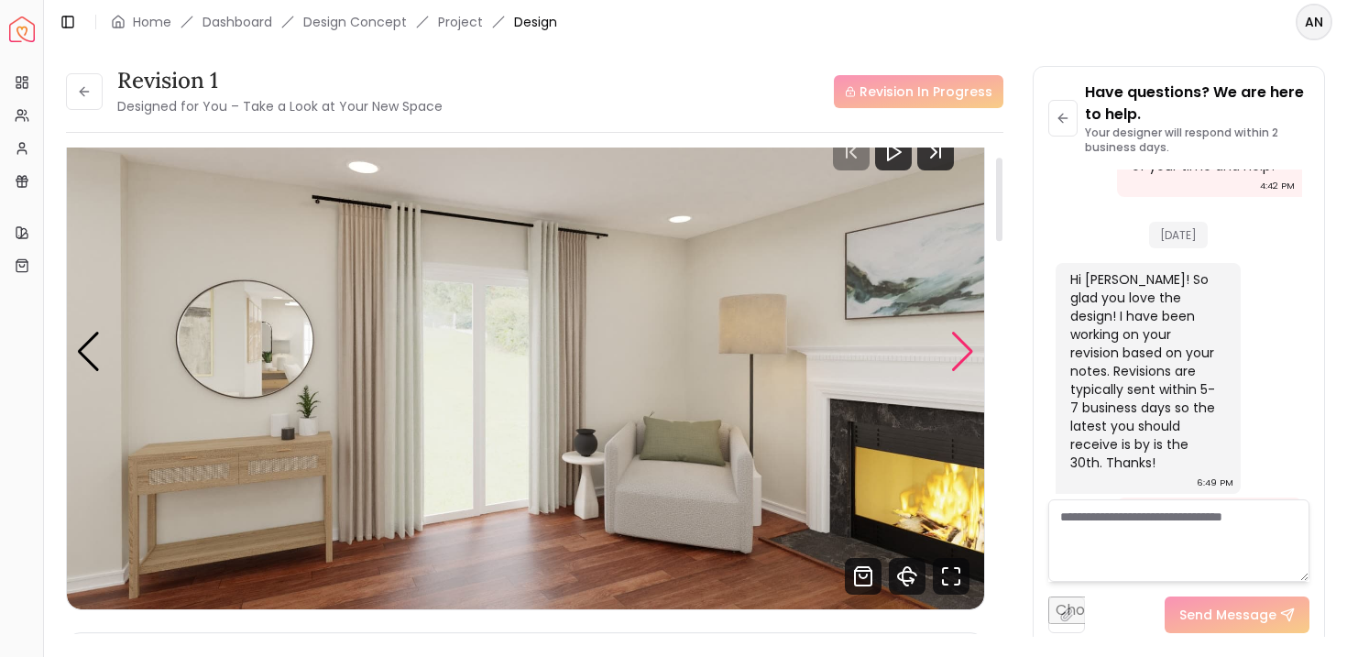
click at [965, 334] on div "Next slide" at bounding box center [962, 352] width 25 height 40
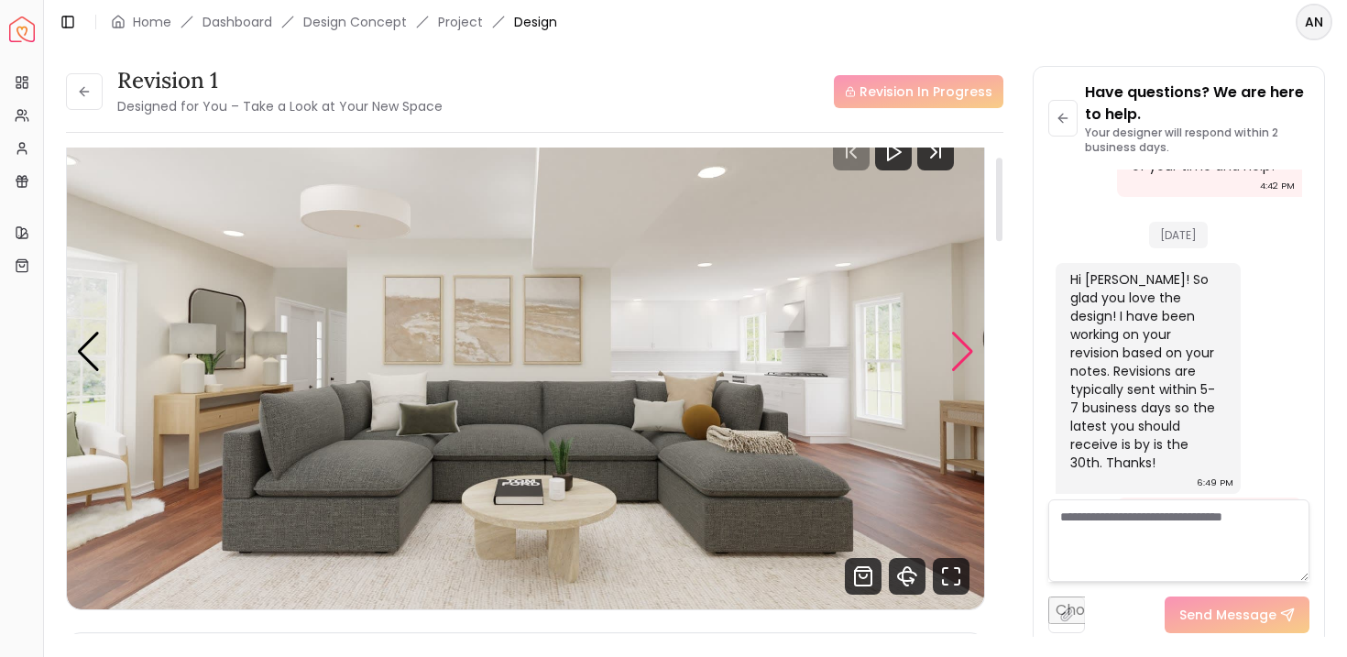
click at [965, 334] on div "Next slide" at bounding box center [962, 352] width 25 height 40
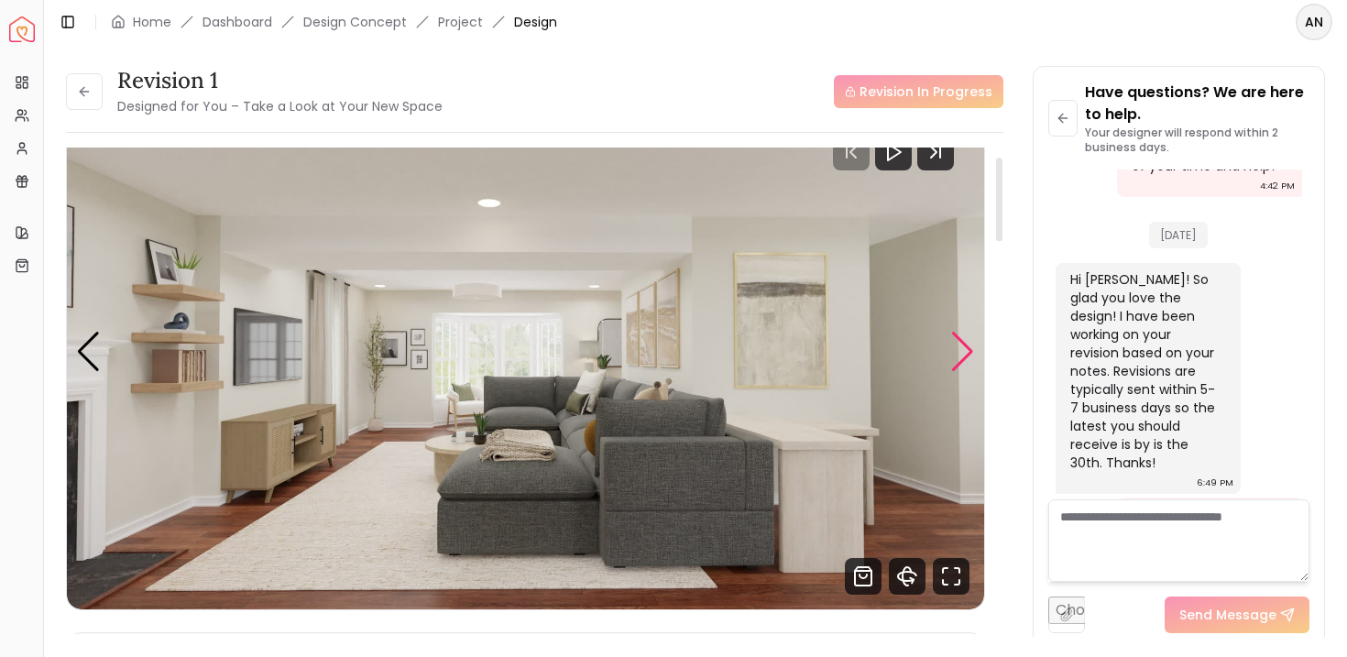
click at [965, 334] on div "Next slide" at bounding box center [962, 352] width 25 height 40
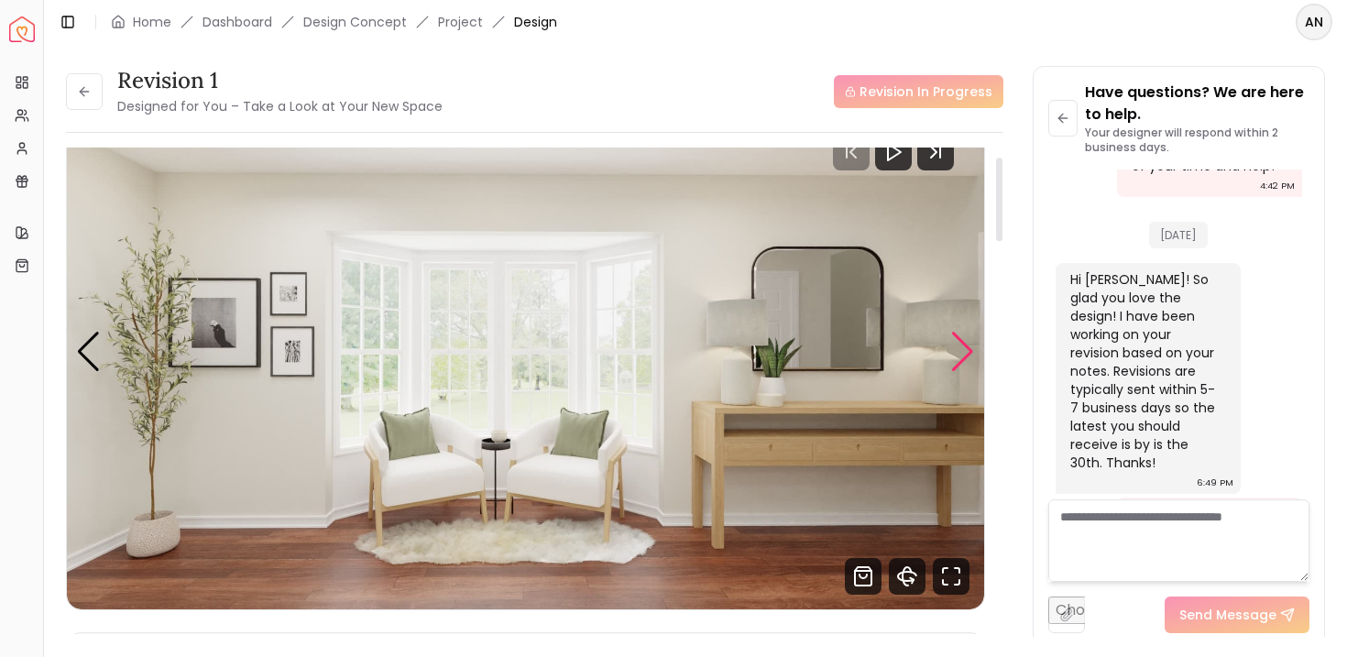
click at [965, 334] on div "Next slide" at bounding box center [962, 352] width 25 height 40
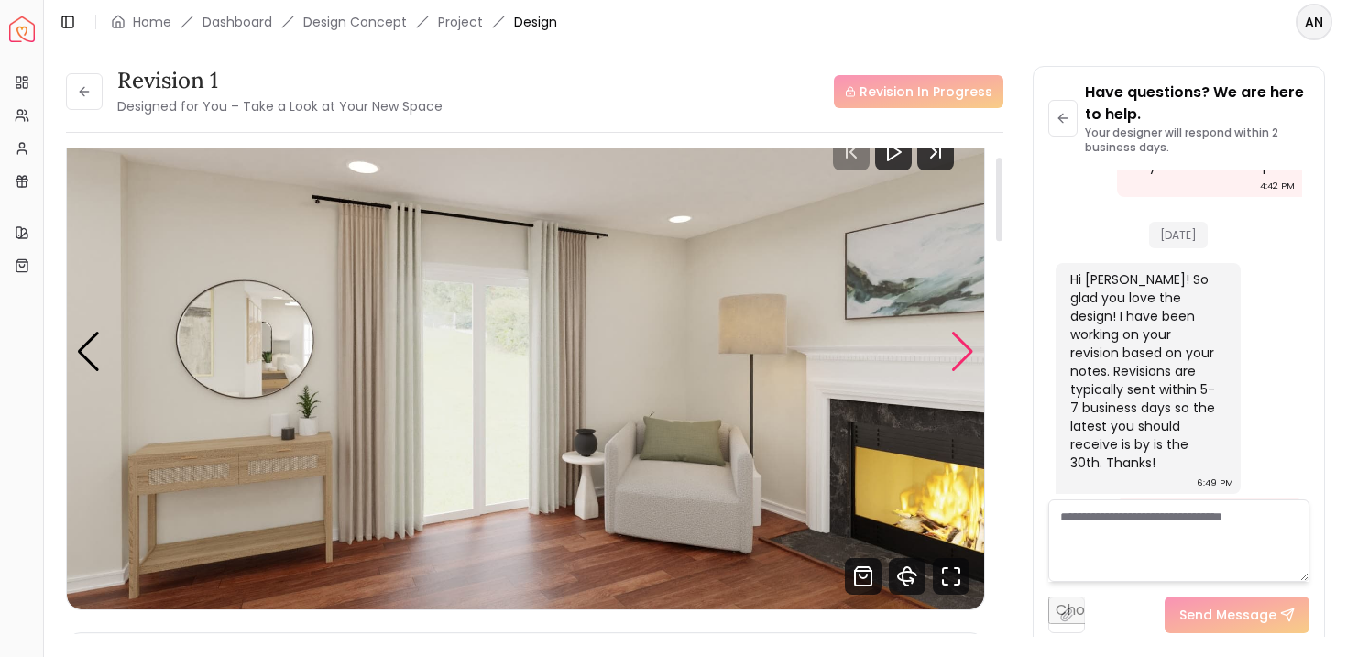
click at [965, 334] on div "Next slide" at bounding box center [962, 352] width 25 height 40
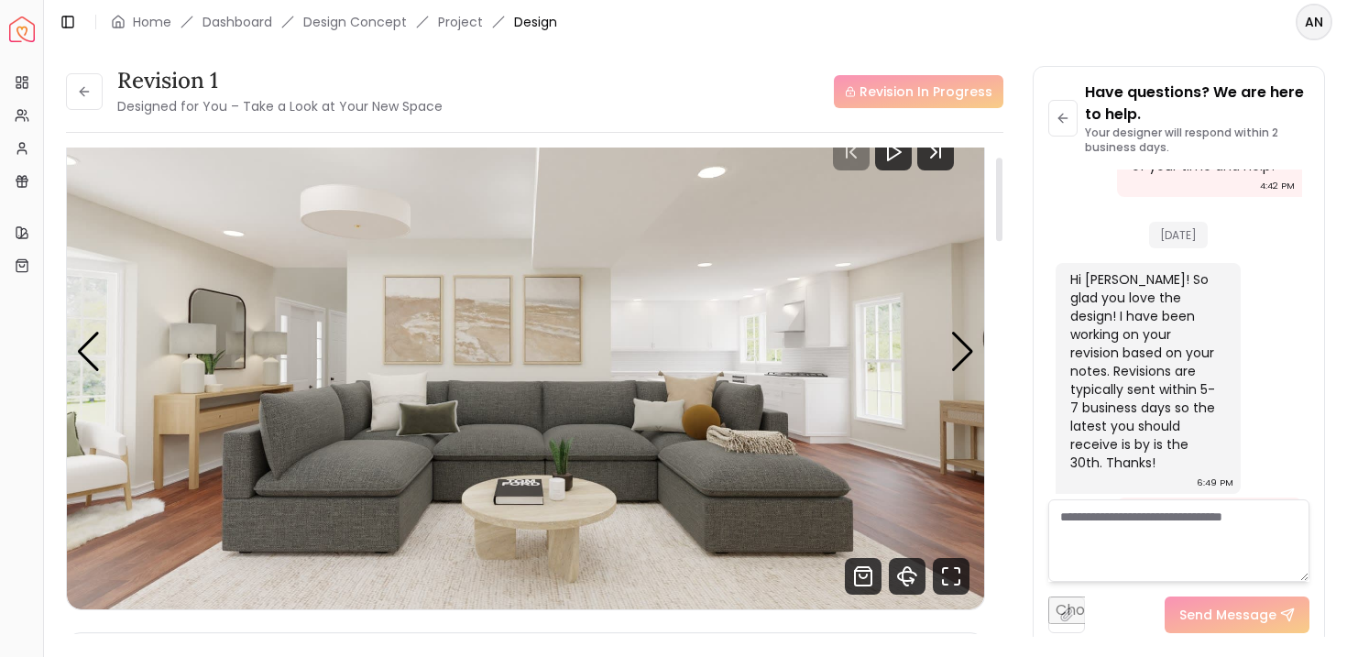
click at [974, 348] on img "1 / 4" at bounding box center [525, 351] width 917 height 516
click at [966, 343] on div "Next slide" at bounding box center [962, 352] width 25 height 40
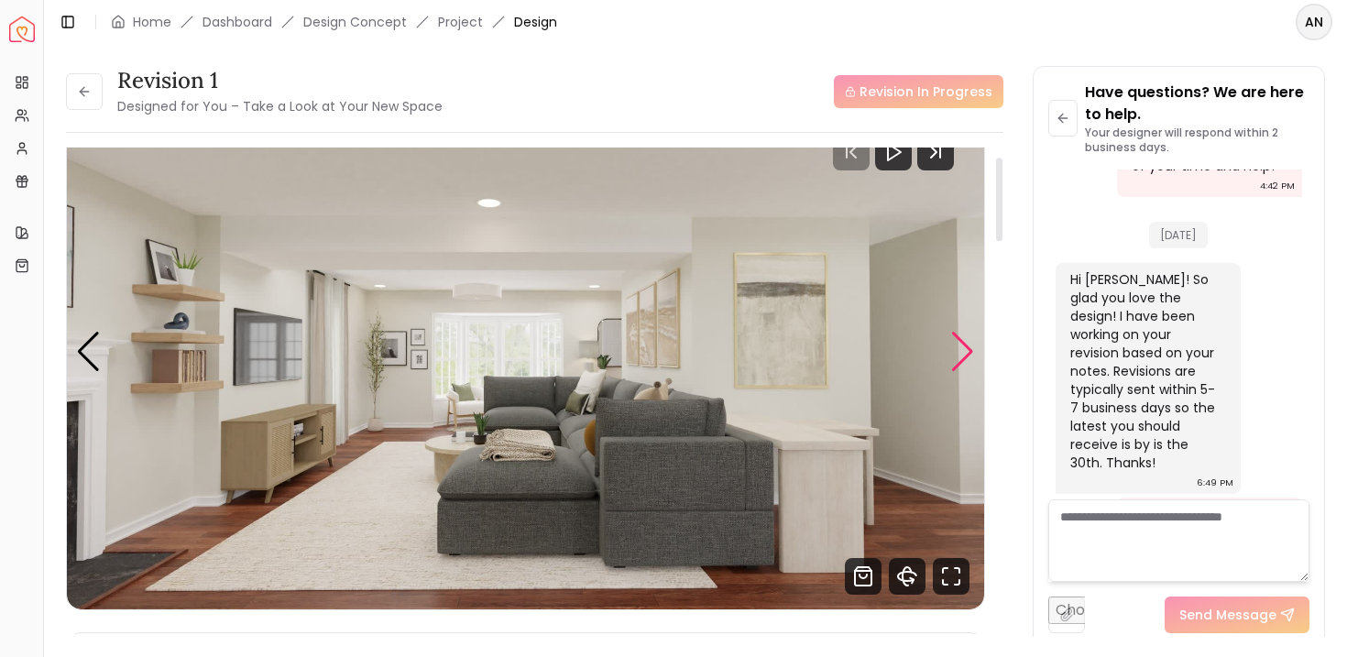
click at [967, 348] on div "Next slide" at bounding box center [962, 352] width 25 height 40
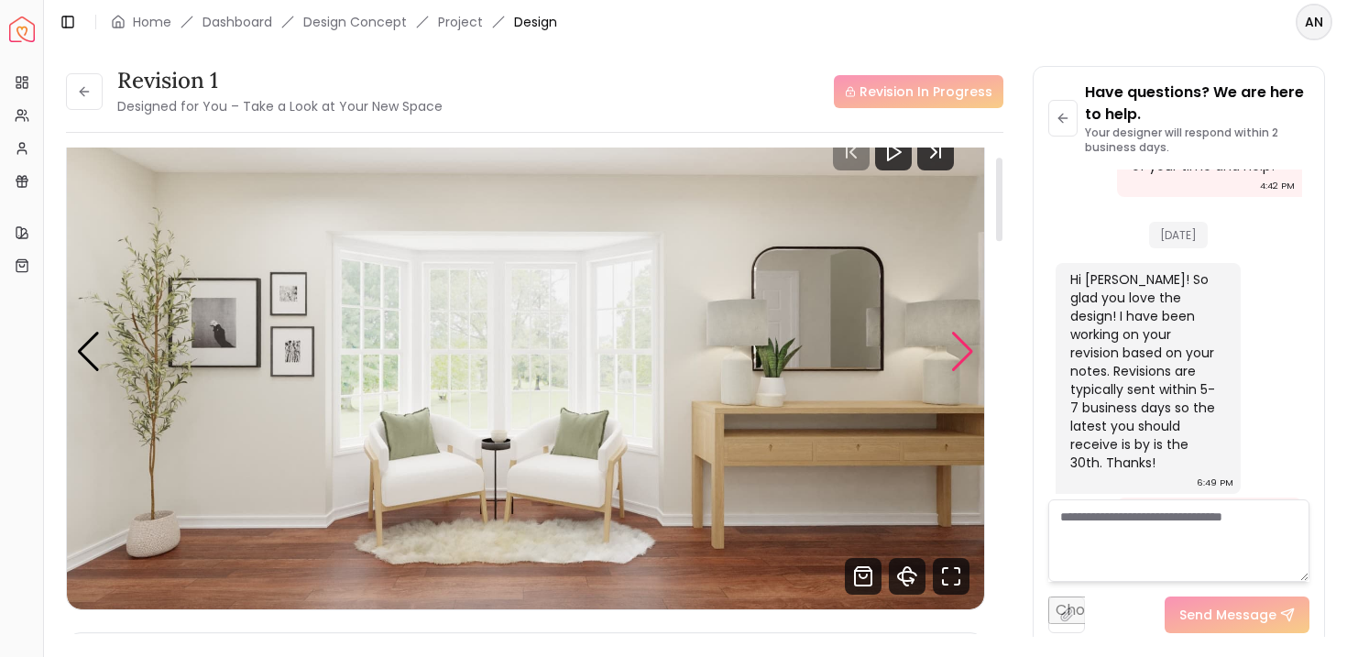
click at [968, 349] on div "Next slide" at bounding box center [962, 352] width 25 height 40
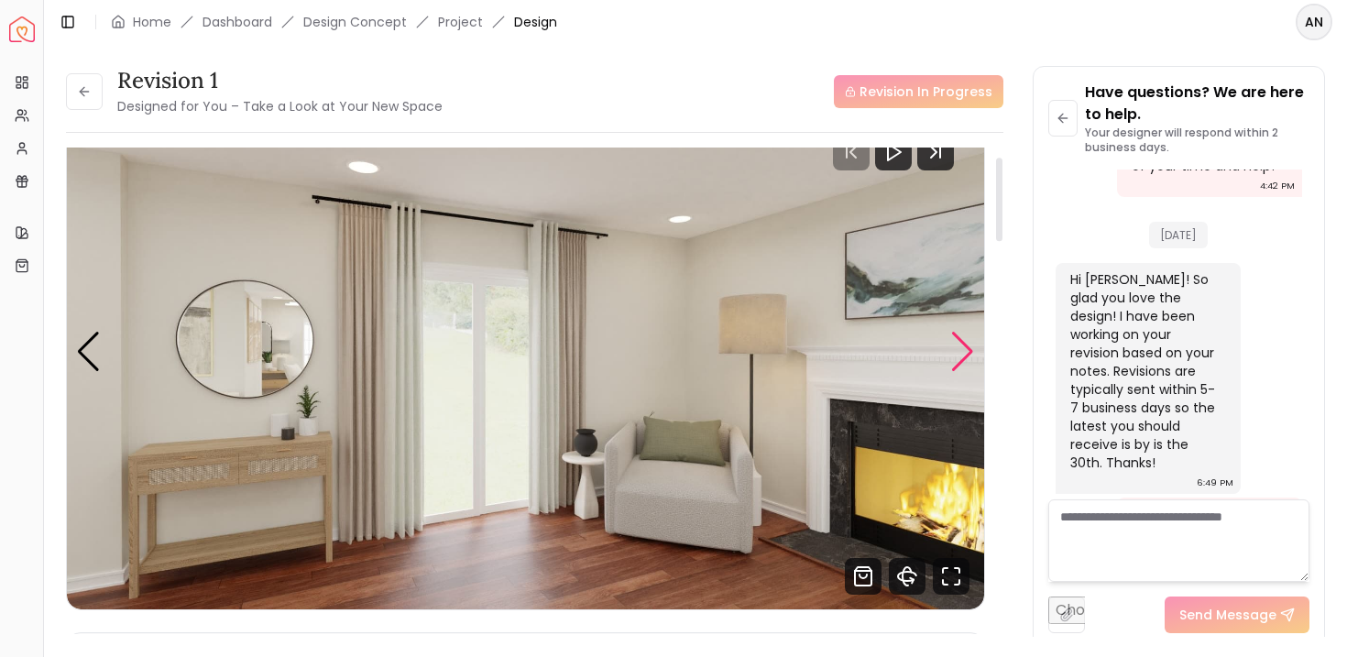
click at [961, 371] on div "Next slide" at bounding box center [962, 352] width 25 height 40
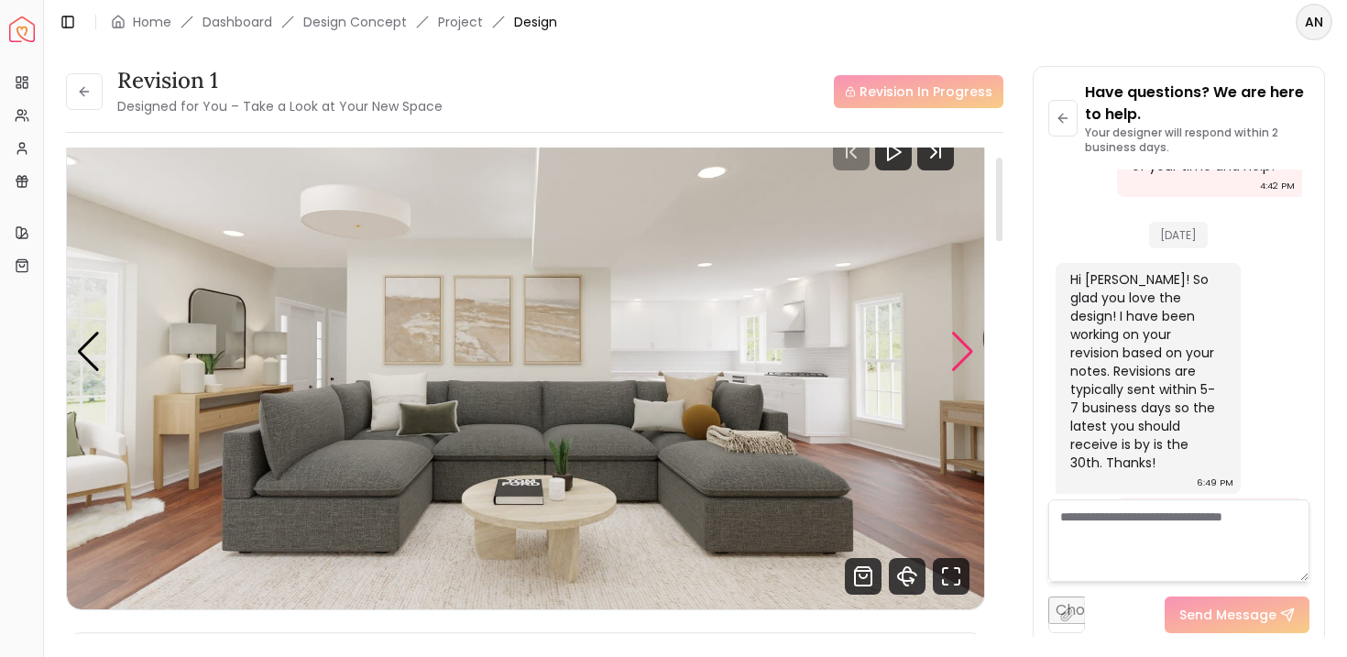
click at [961, 371] on div "Next slide" at bounding box center [962, 352] width 25 height 40
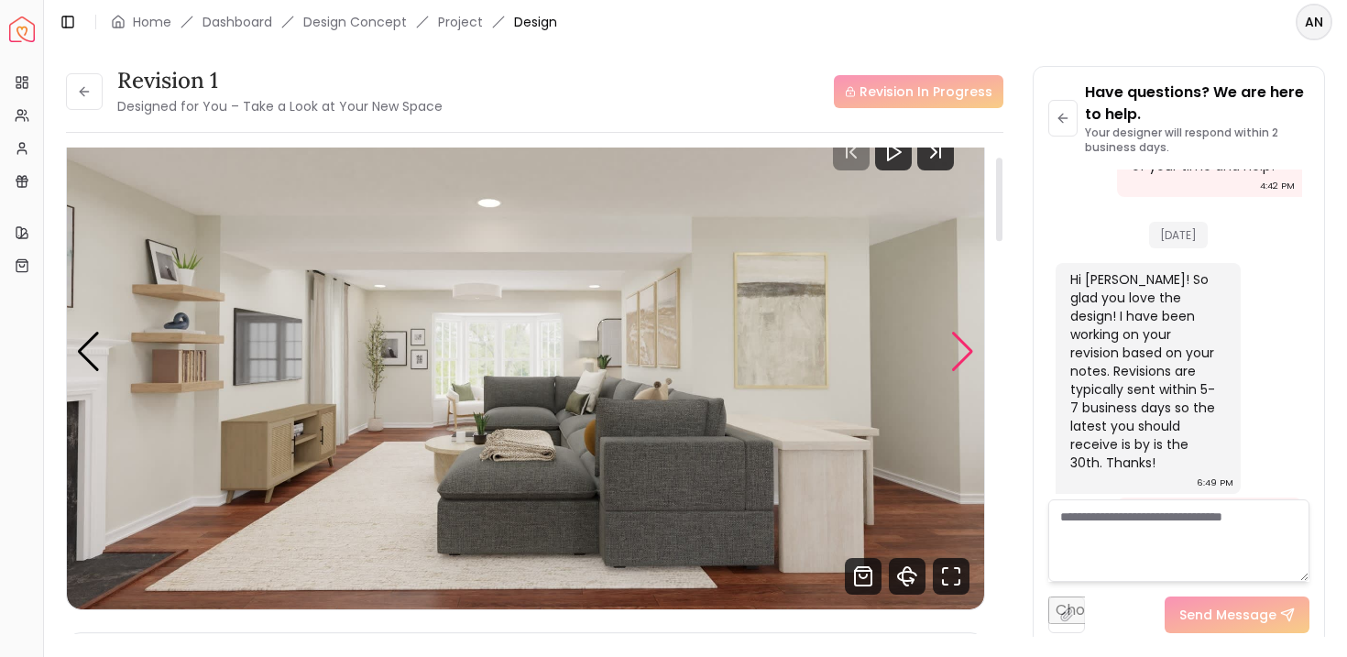
click at [961, 371] on div "Next slide" at bounding box center [962, 352] width 25 height 40
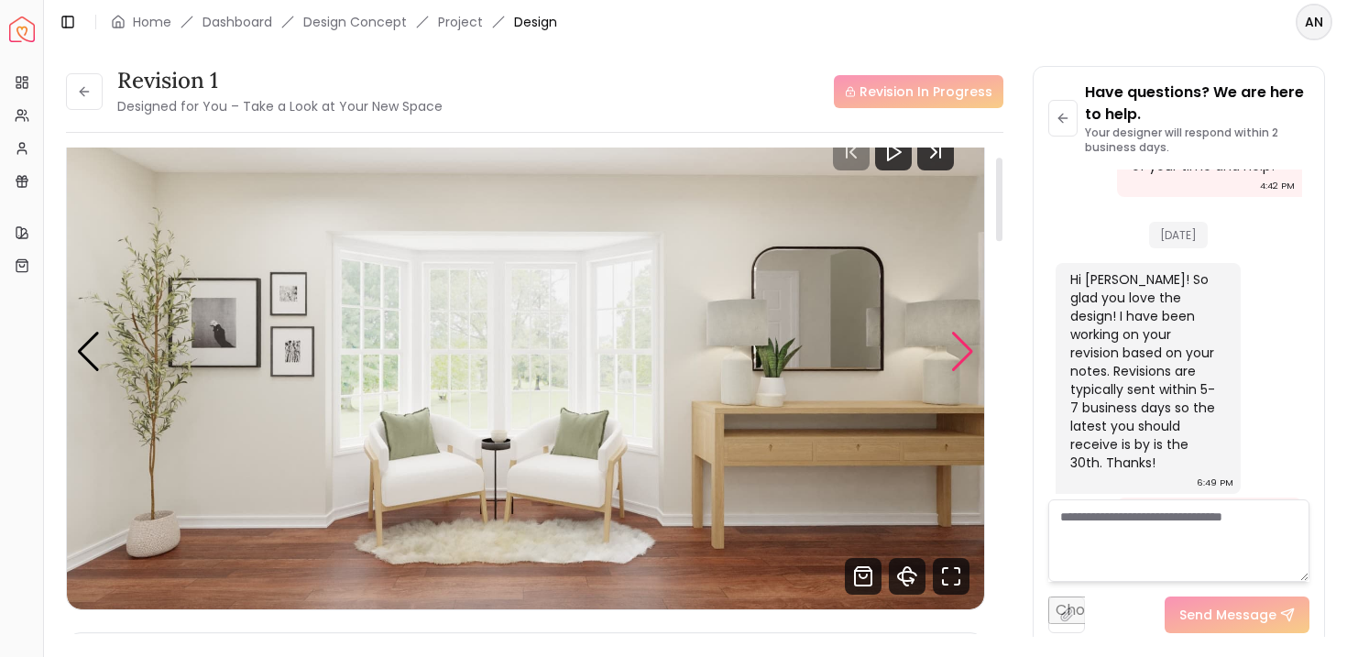
click at [961, 371] on div "Next slide" at bounding box center [962, 352] width 25 height 40
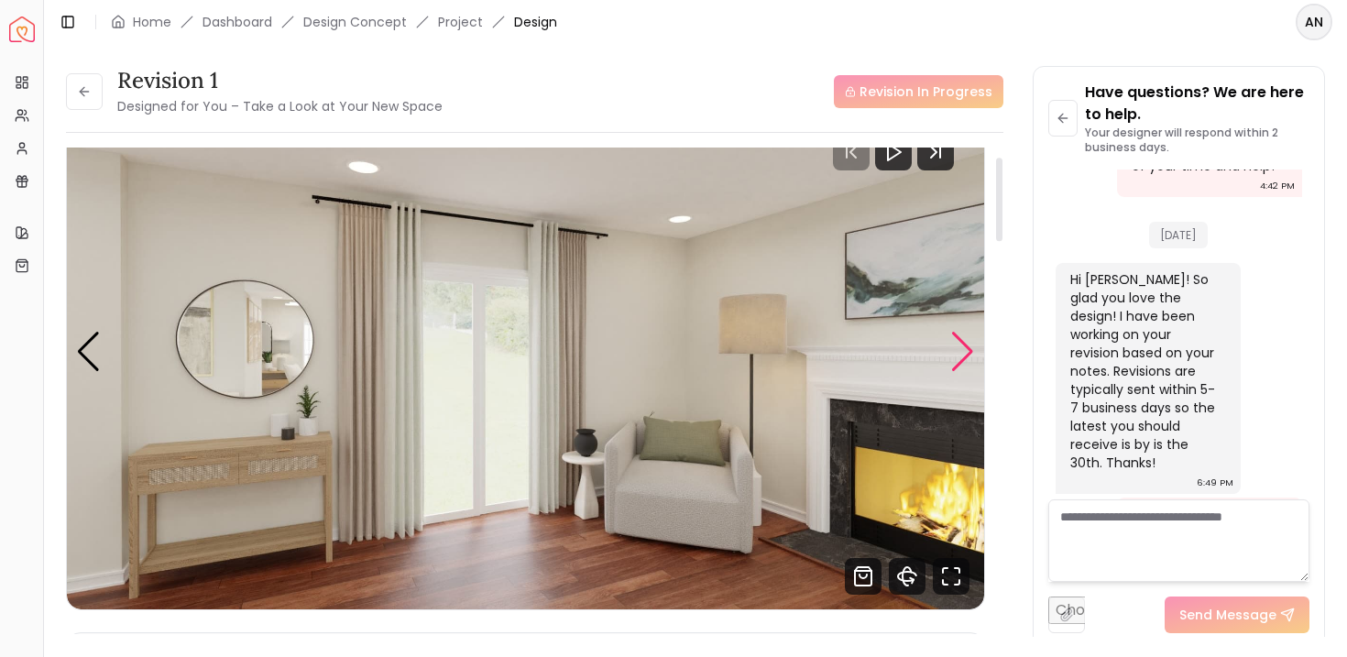
click at [961, 371] on div "Next slide" at bounding box center [962, 352] width 25 height 40
